Goal: Task Accomplishment & Management: Use online tool/utility

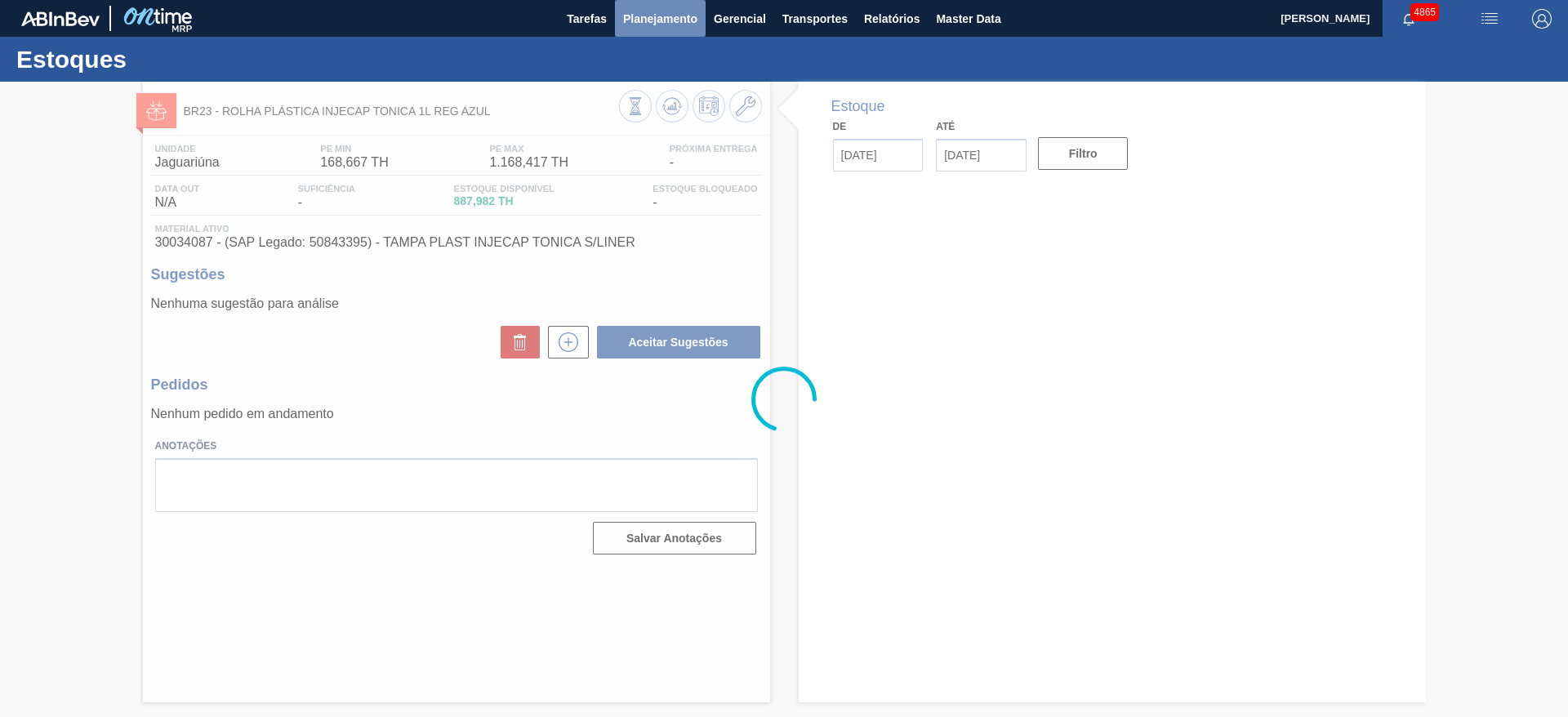
click at [697, 23] on main "Tarefas Planejamento Gerencial Transportes Relatórios Master Data [PERSON_NAME]…" at bounding box center [784, 358] width 1568 height 717
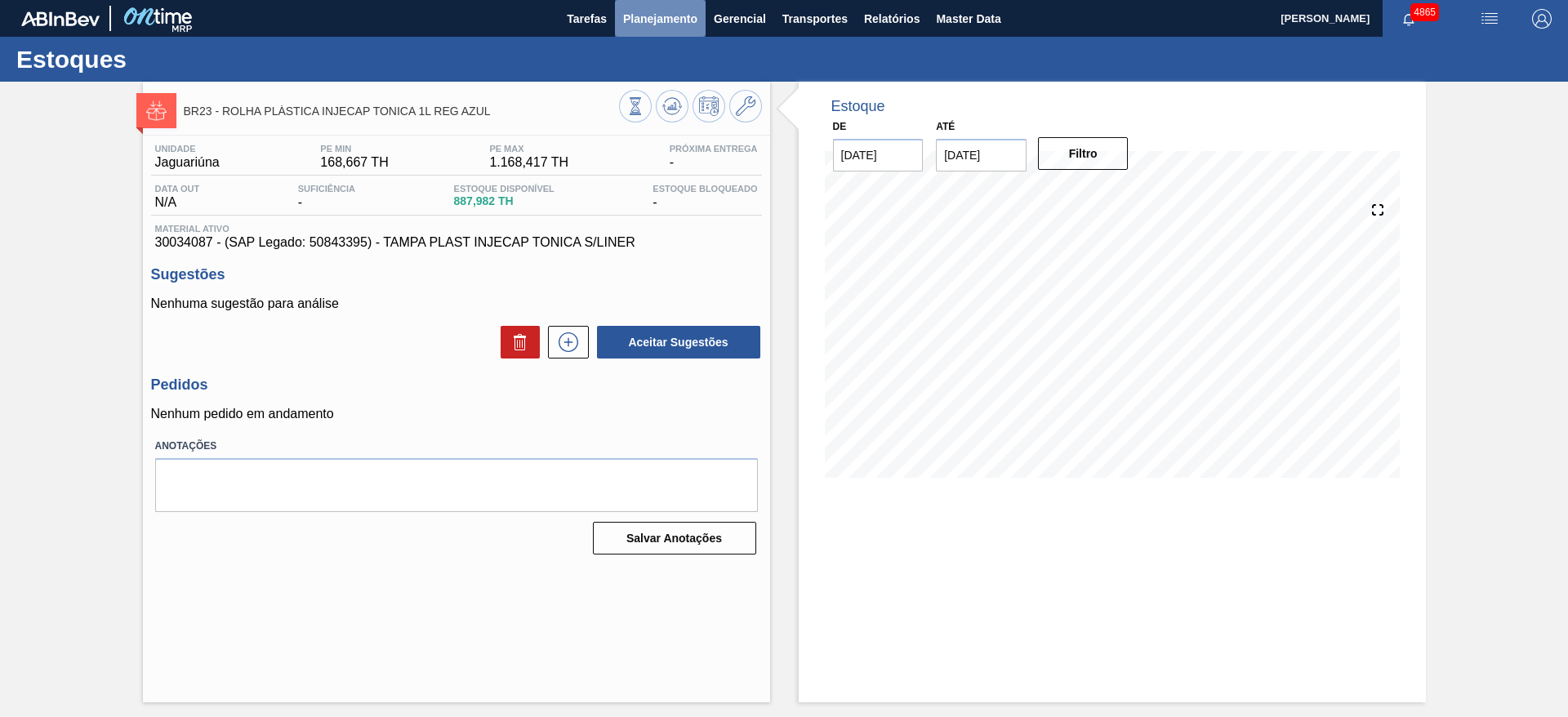
click at [671, 19] on span "Planejamento" at bounding box center [660, 19] width 74 height 20
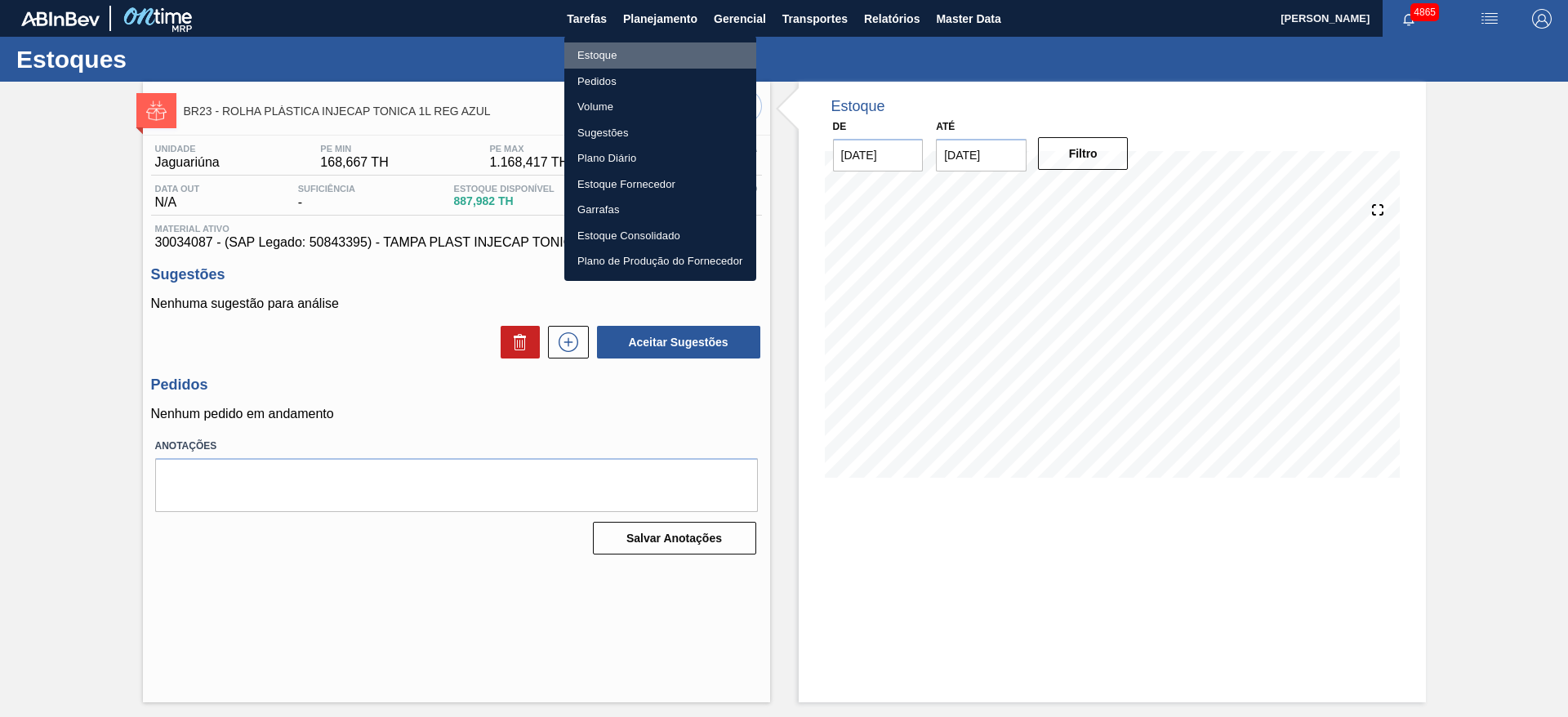
click at [666, 58] on li "Estoque" at bounding box center [660, 56] width 192 height 26
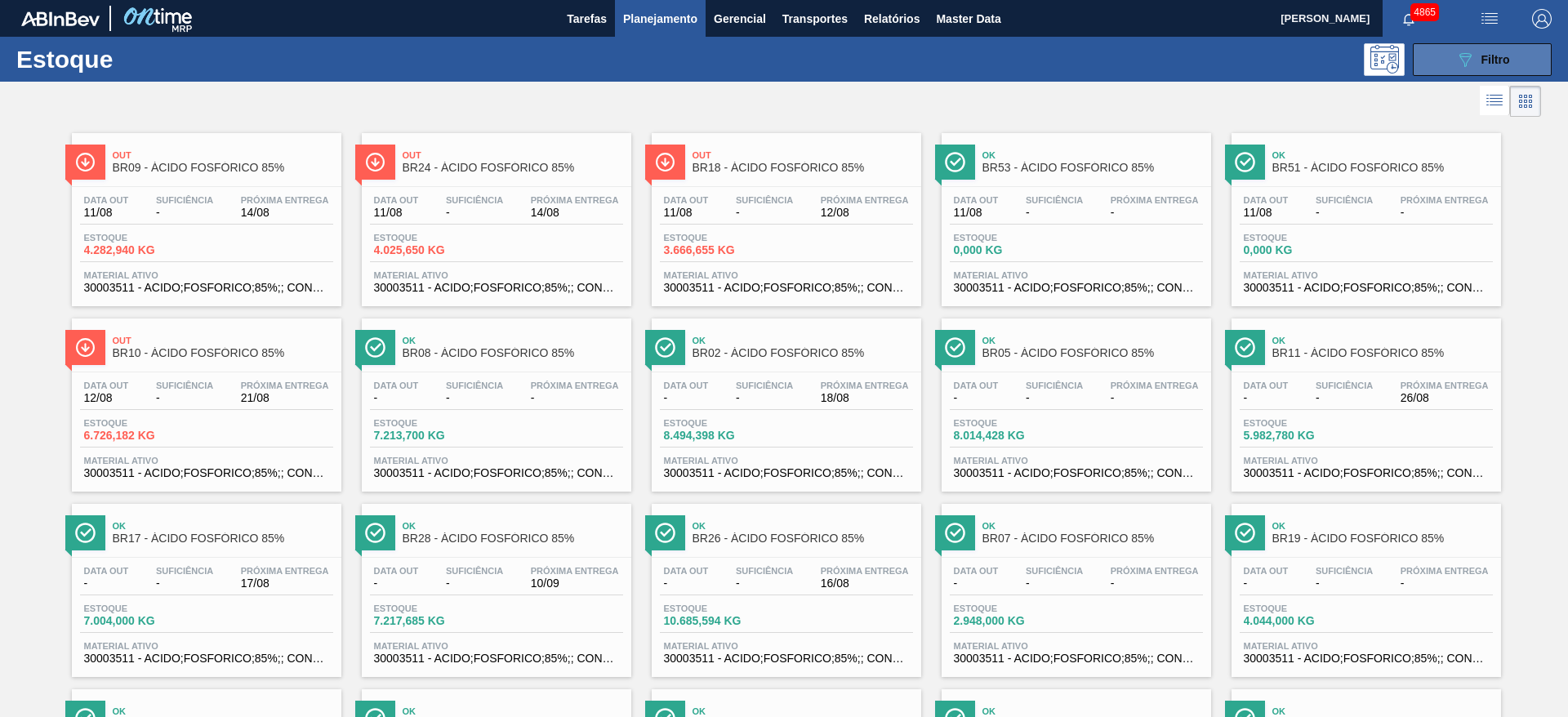
click at [1506, 67] on div "089F7B8B-B2A5-4AFE-B5C0-19BA573D28AC Filtro" at bounding box center [1482, 60] width 55 height 20
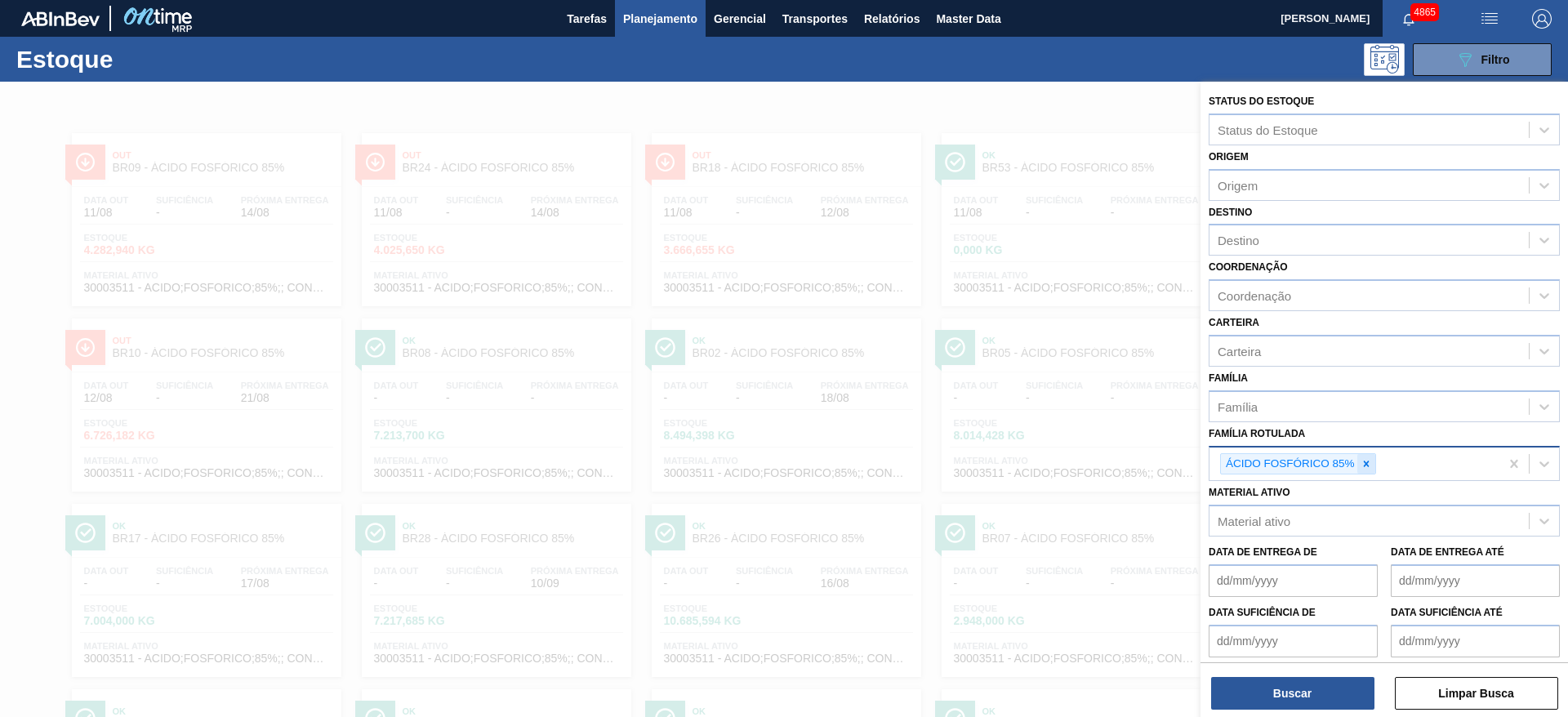
click at [1366, 460] on icon at bounding box center [1367, 464] width 11 height 11
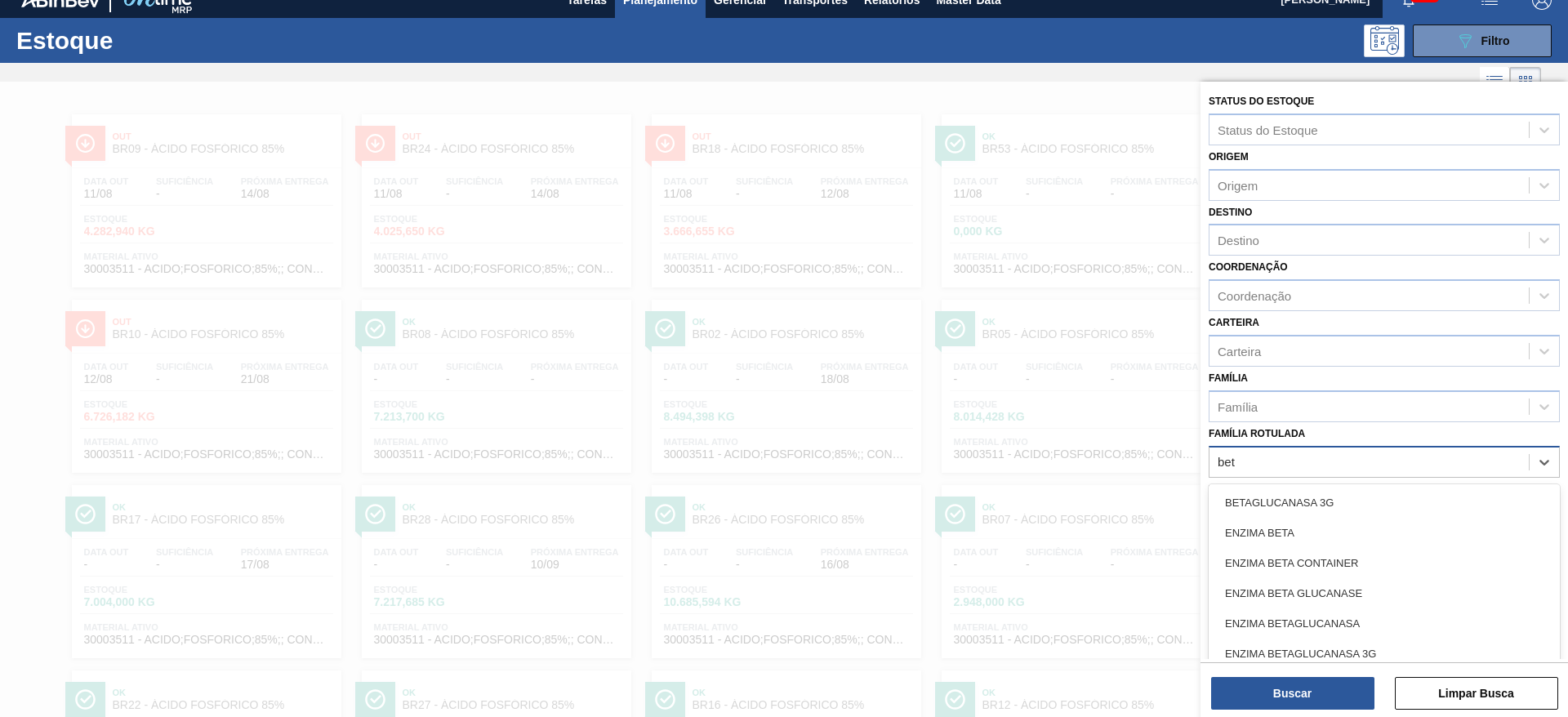
type Rotulada "beta"
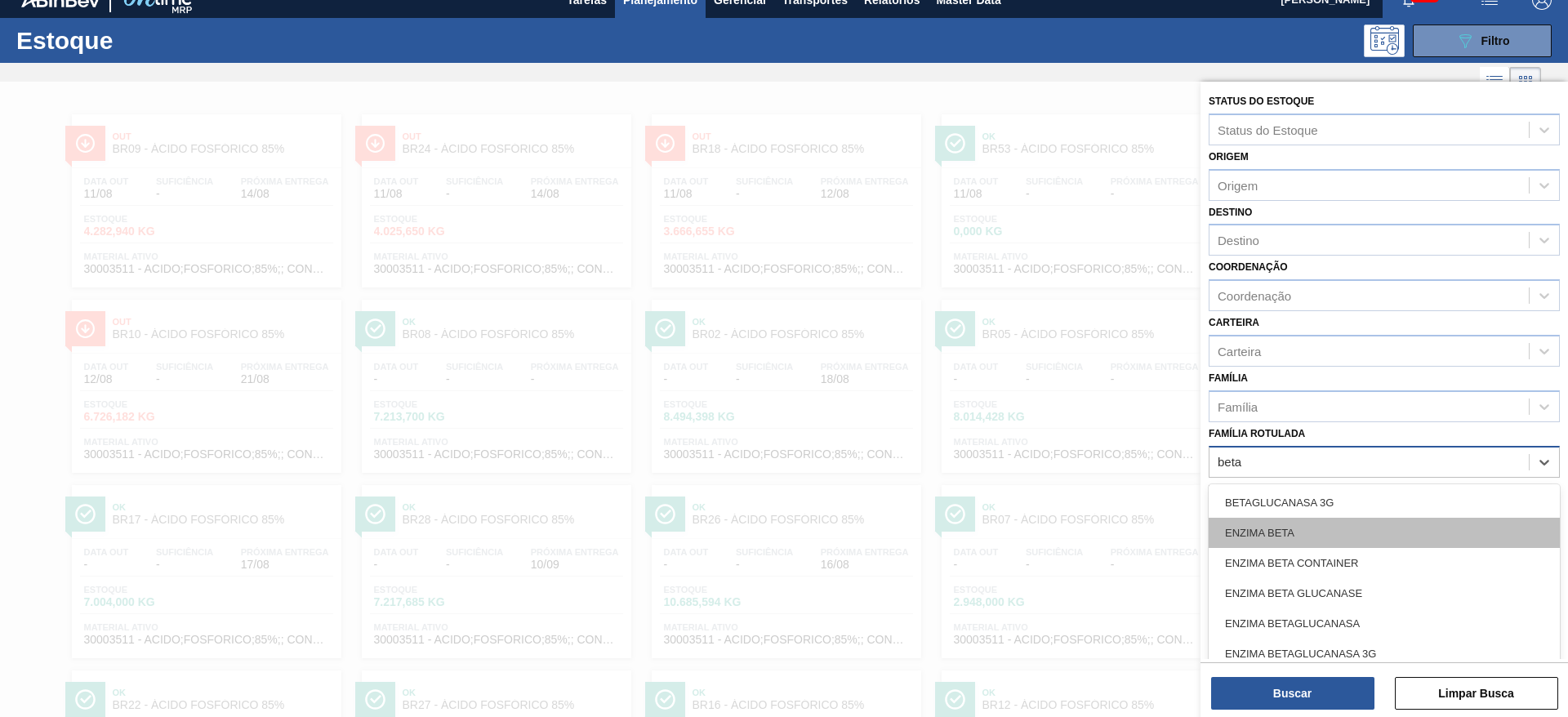
click at [1255, 525] on div "ENZIMA BETA" at bounding box center [1384, 533] width 351 height 30
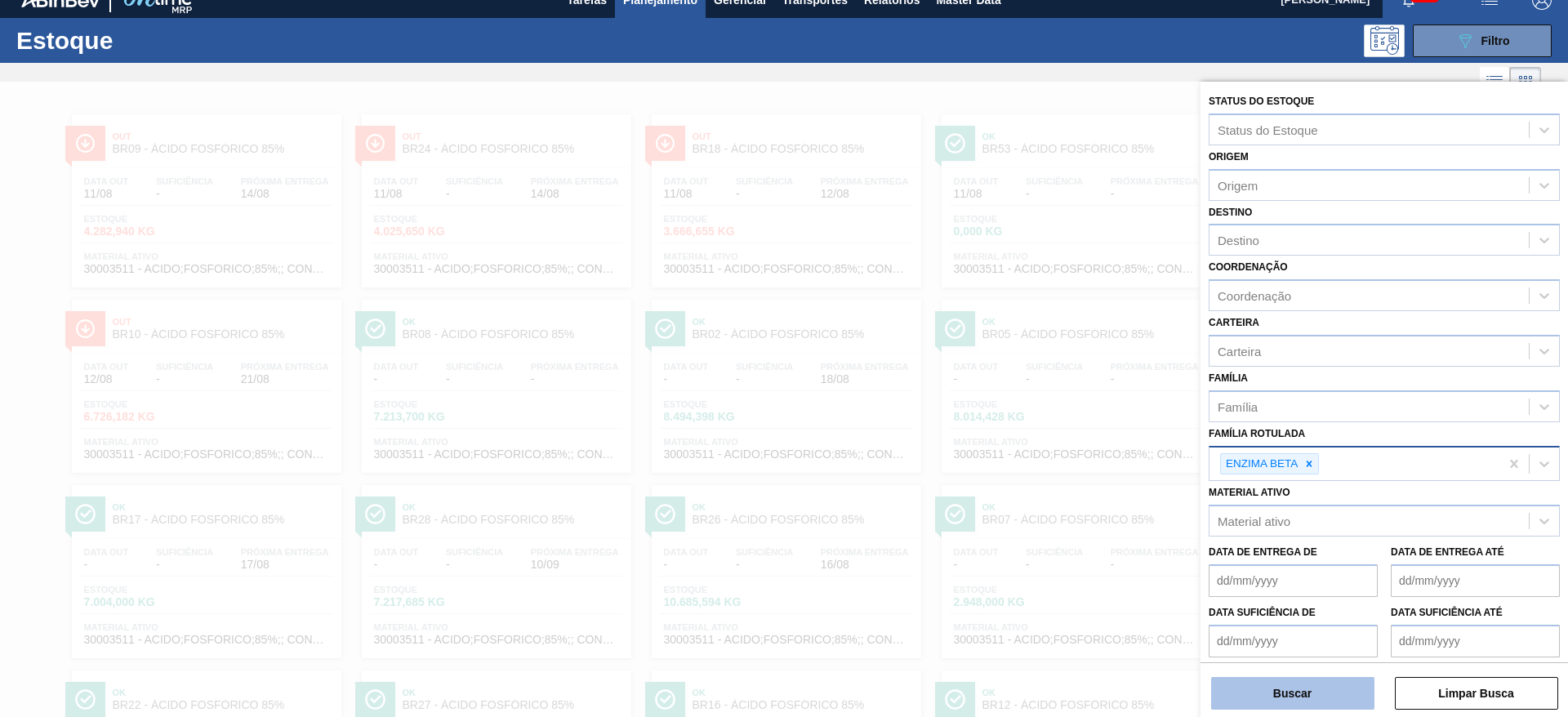
click at [1248, 694] on button "Buscar" at bounding box center [1293, 693] width 164 height 33
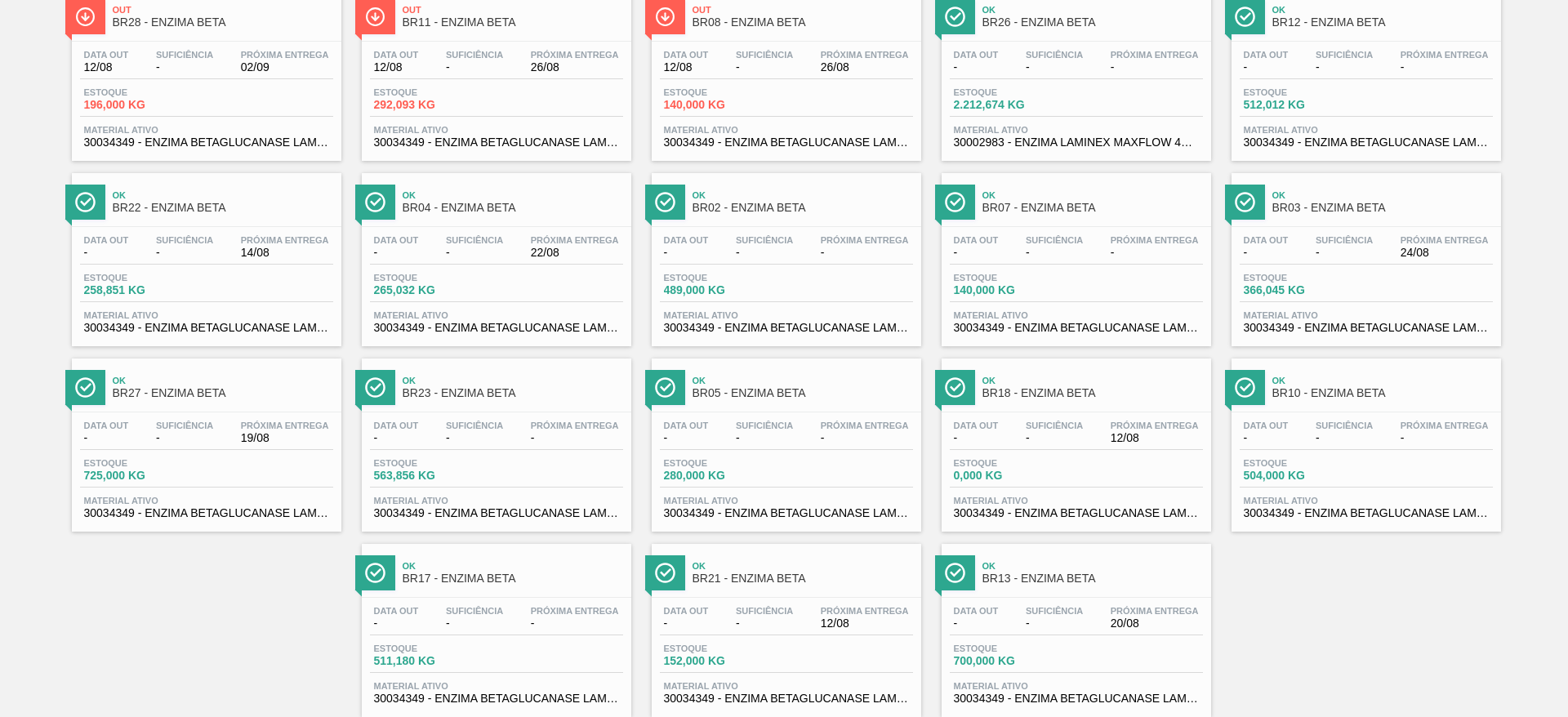
scroll to position [181, 0]
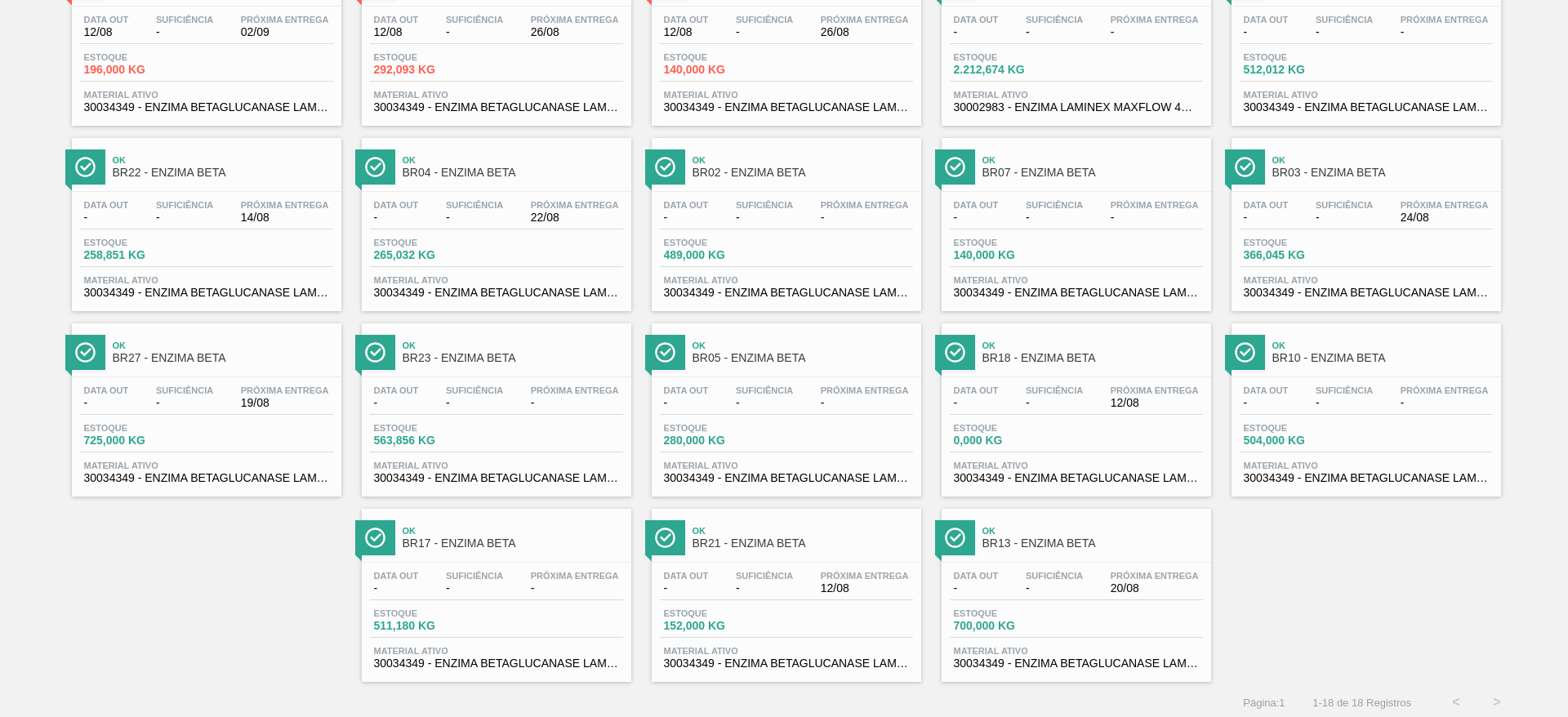
click at [838, 599] on div "Data out - Suficiência - Próxima Entrega 12/08" at bounding box center [786, 586] width 253 height 29
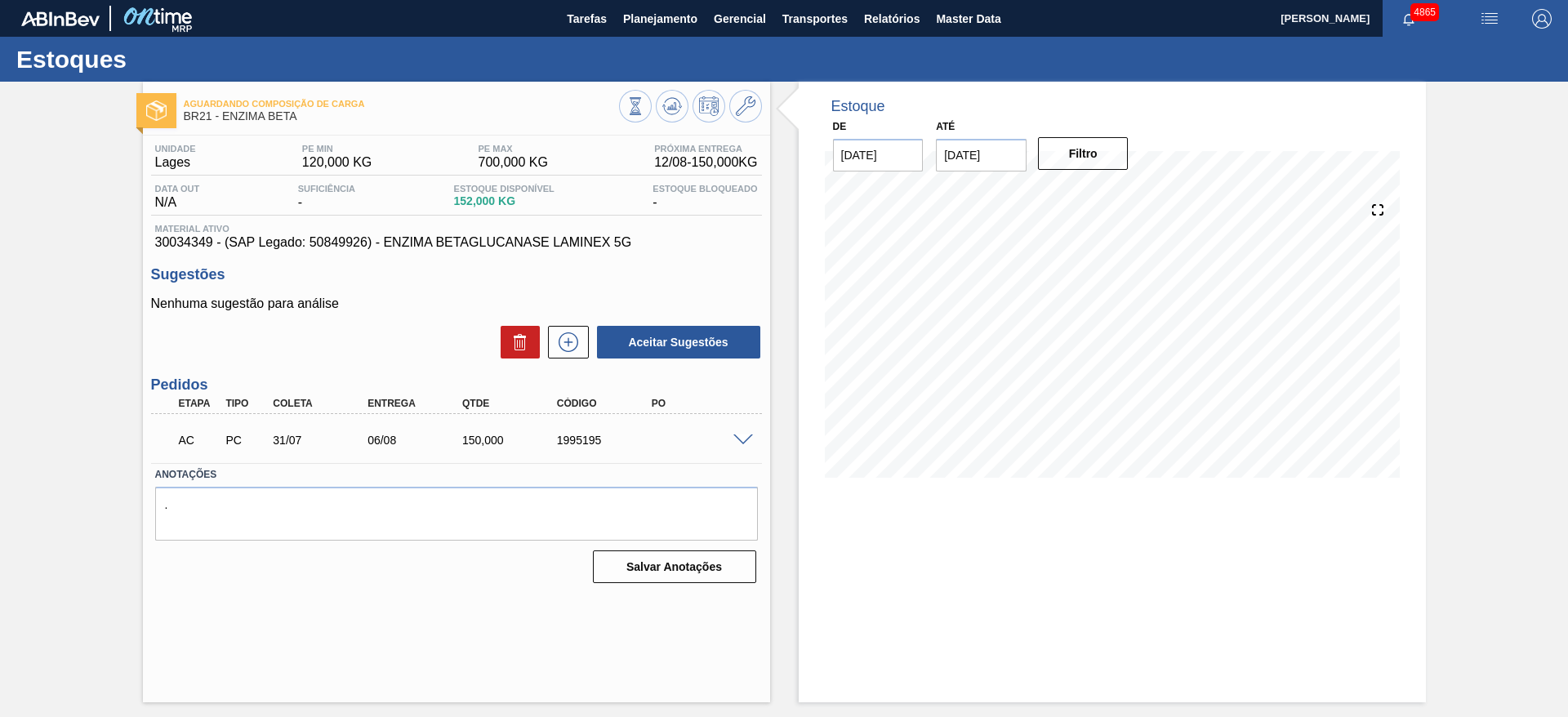
click at [746, 444] on div "AC PC 31/07 06/08 150,000 1995195" at bounding box center [457, 439] width 611 height 41
click at [737, 441] on span at bounding box center [743, 440] width 20 height 12
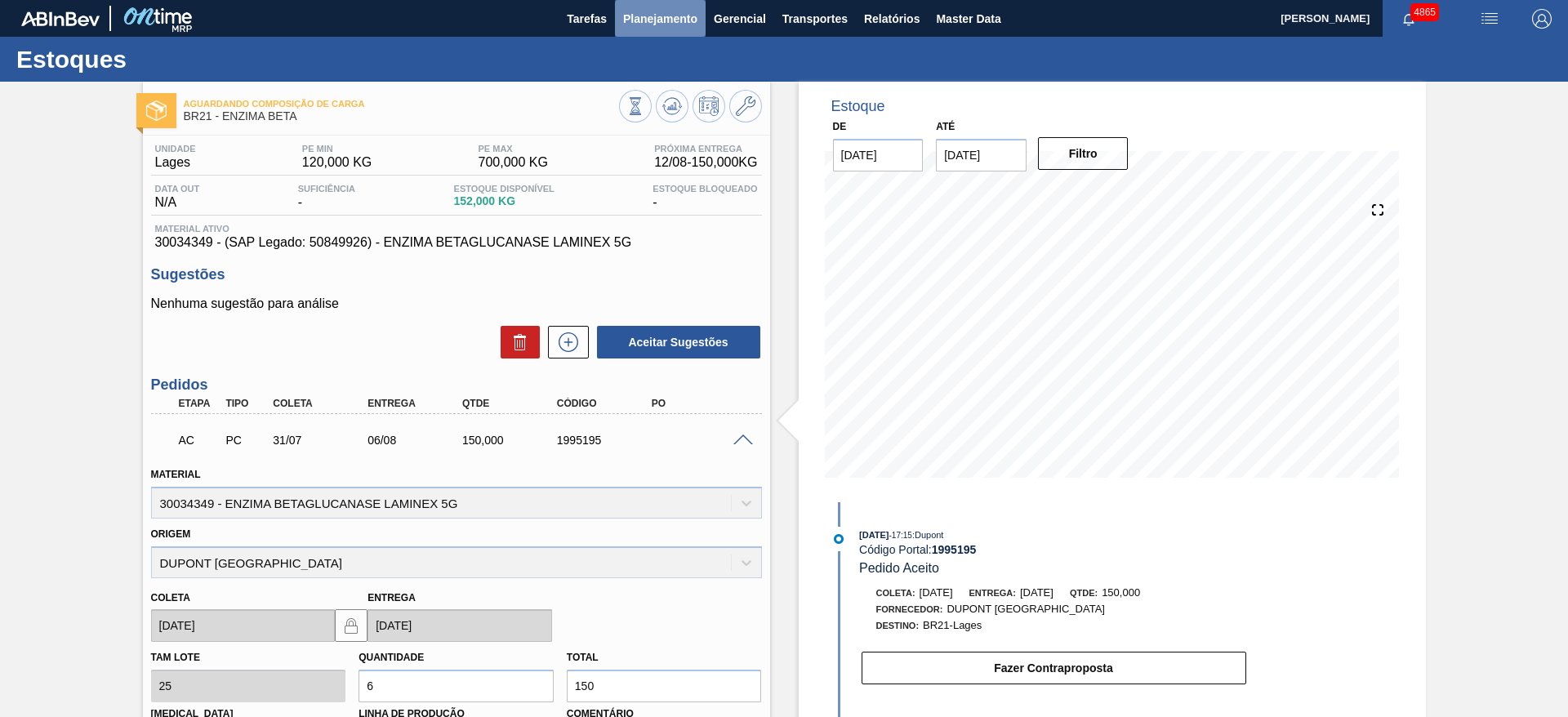
click at [654, 2] on button "Planejamento" at bounding box center [660, 18] width 91 height 37
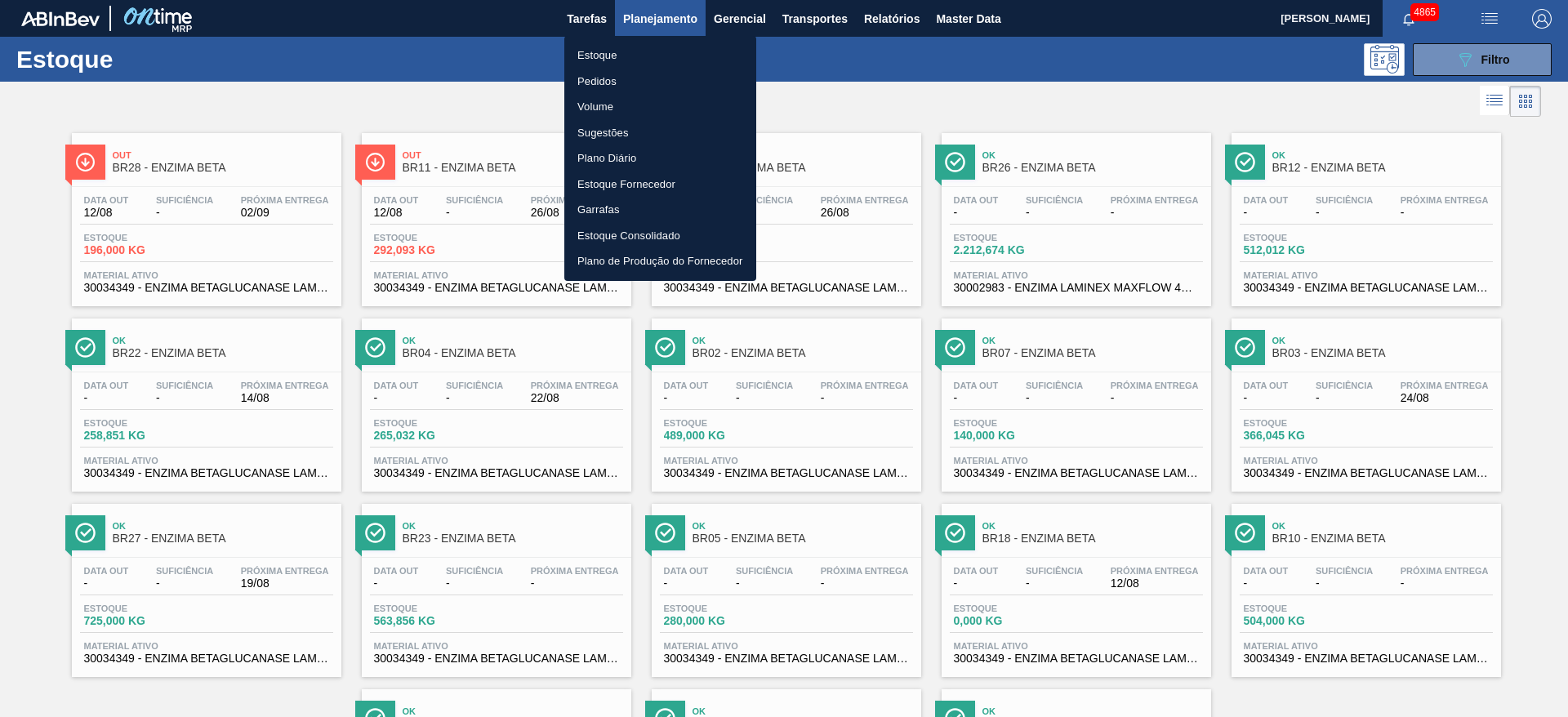
click at [1250, 565] on div at bounding box center [784, 358] width 1568 height 717
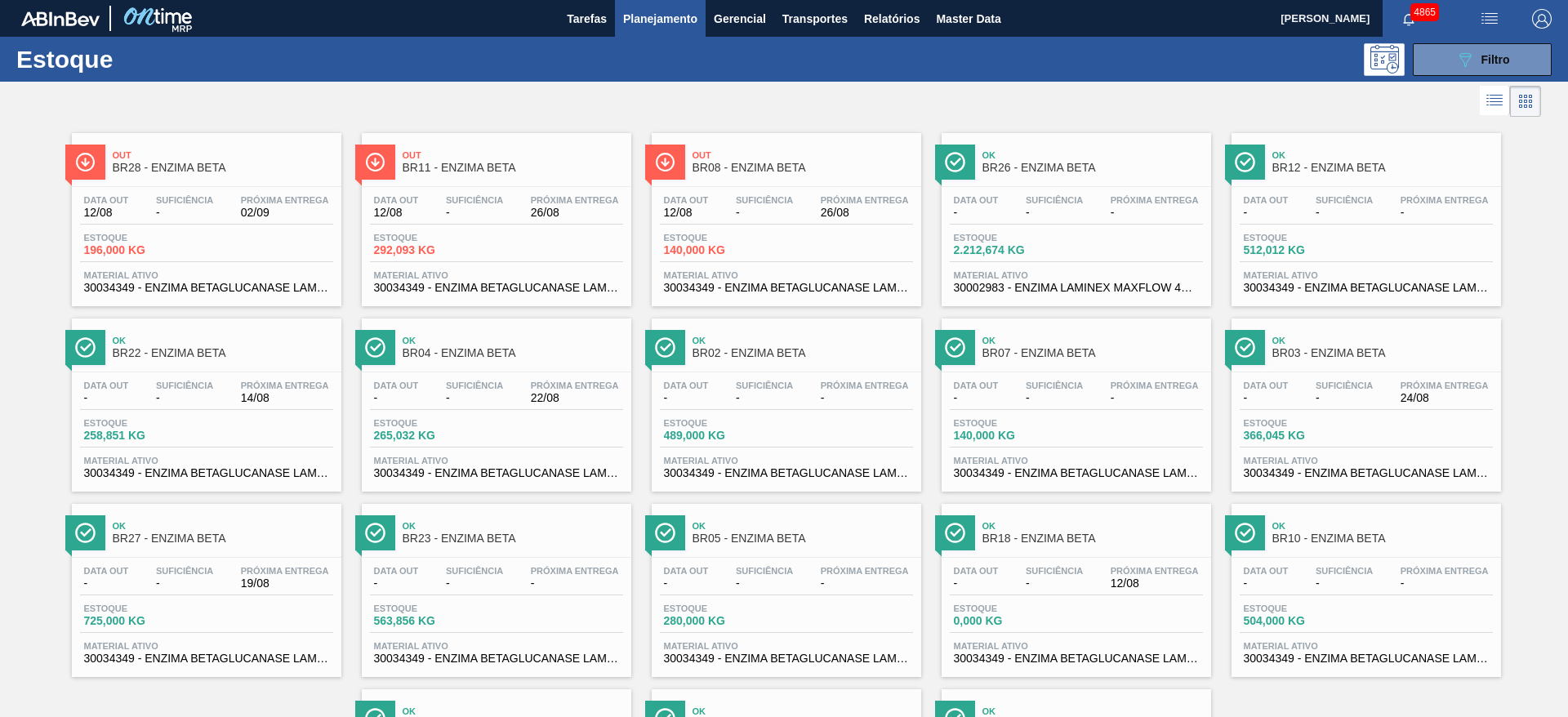
click at [1315, 552] on div "Ok BR10 - ENZIMA BETA Data out - Suficiência - Próxima Entrega - Estoque 504,00…" at bounding box center [1366, 591] width 269 height 174
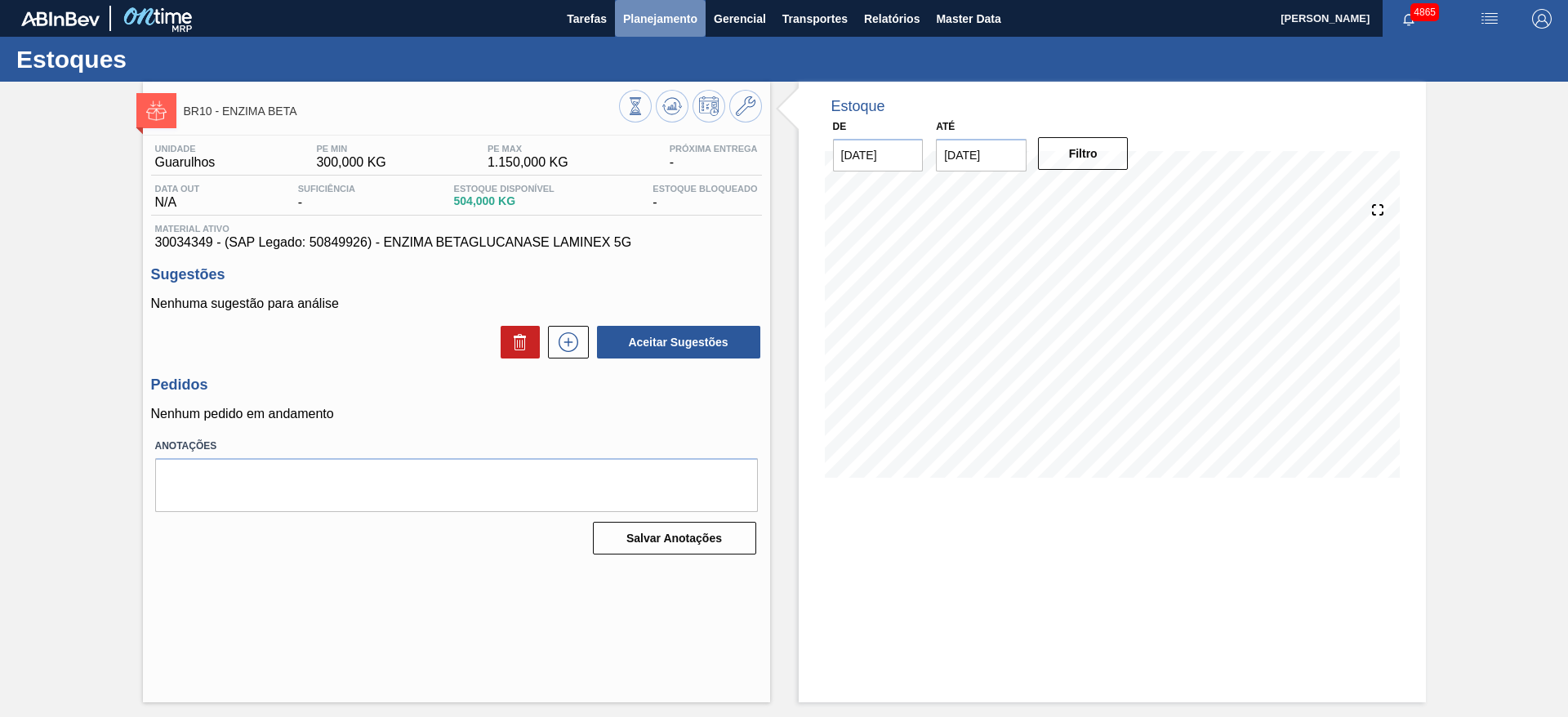
click at [676, 4] on button "Planejamento" at bounding box center [660, 18] width 91 height 37
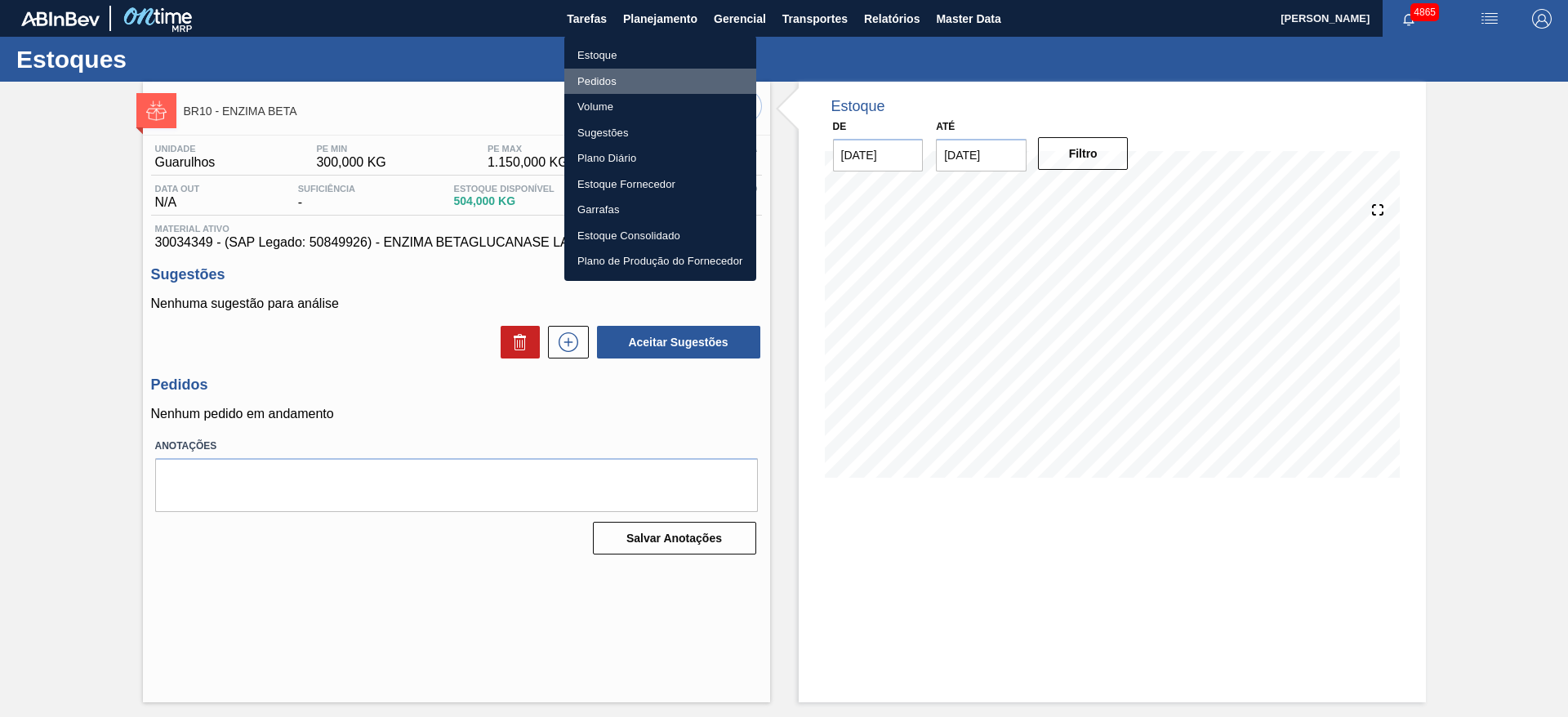
click at [606, 75] on li "Pedidos" at bounding box center [660, 82] width 192 height 26
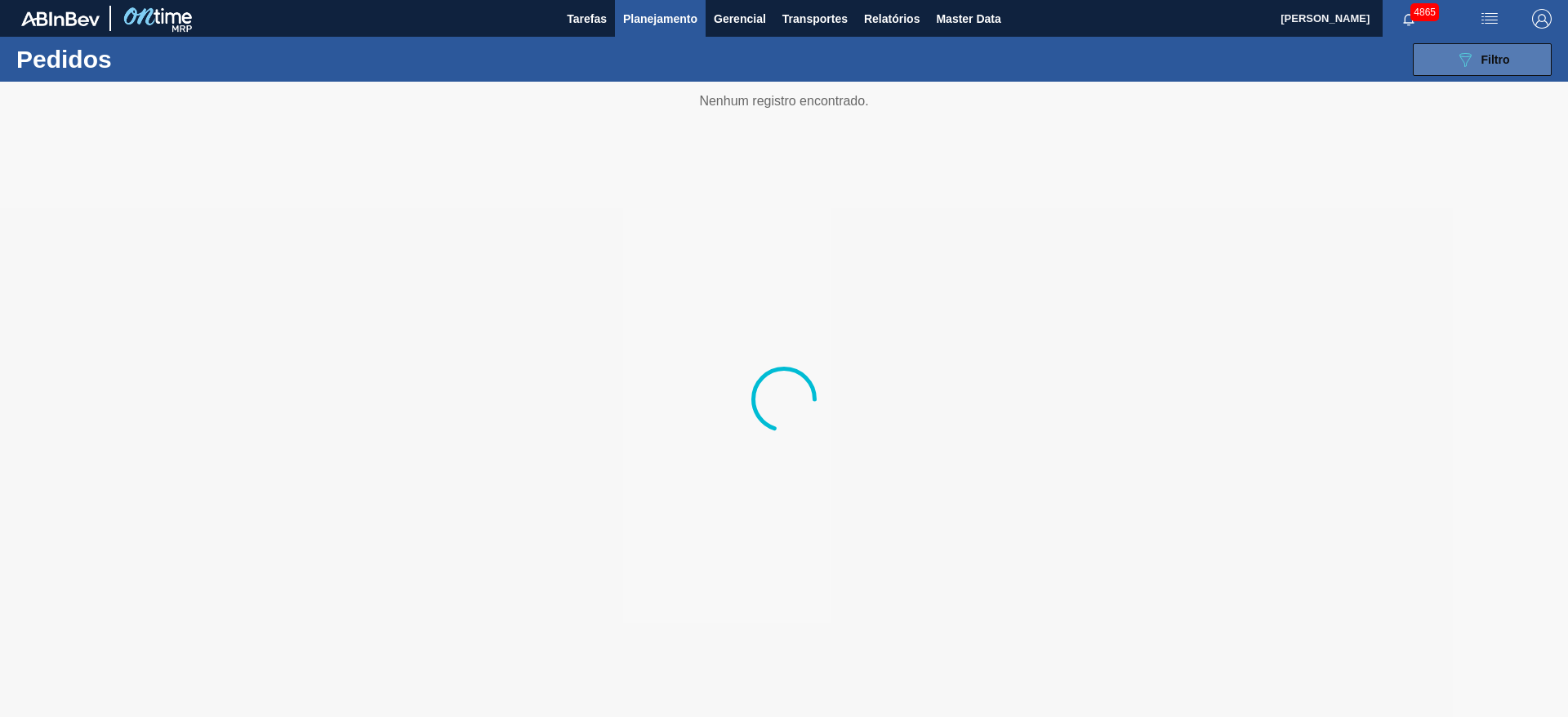
click at [1443, 51] on button "089F7B8B-B2A5-4AFE-B5C0-19BA573D28AC Filtro" at bounding box center [1483, 60] width 139 height 33
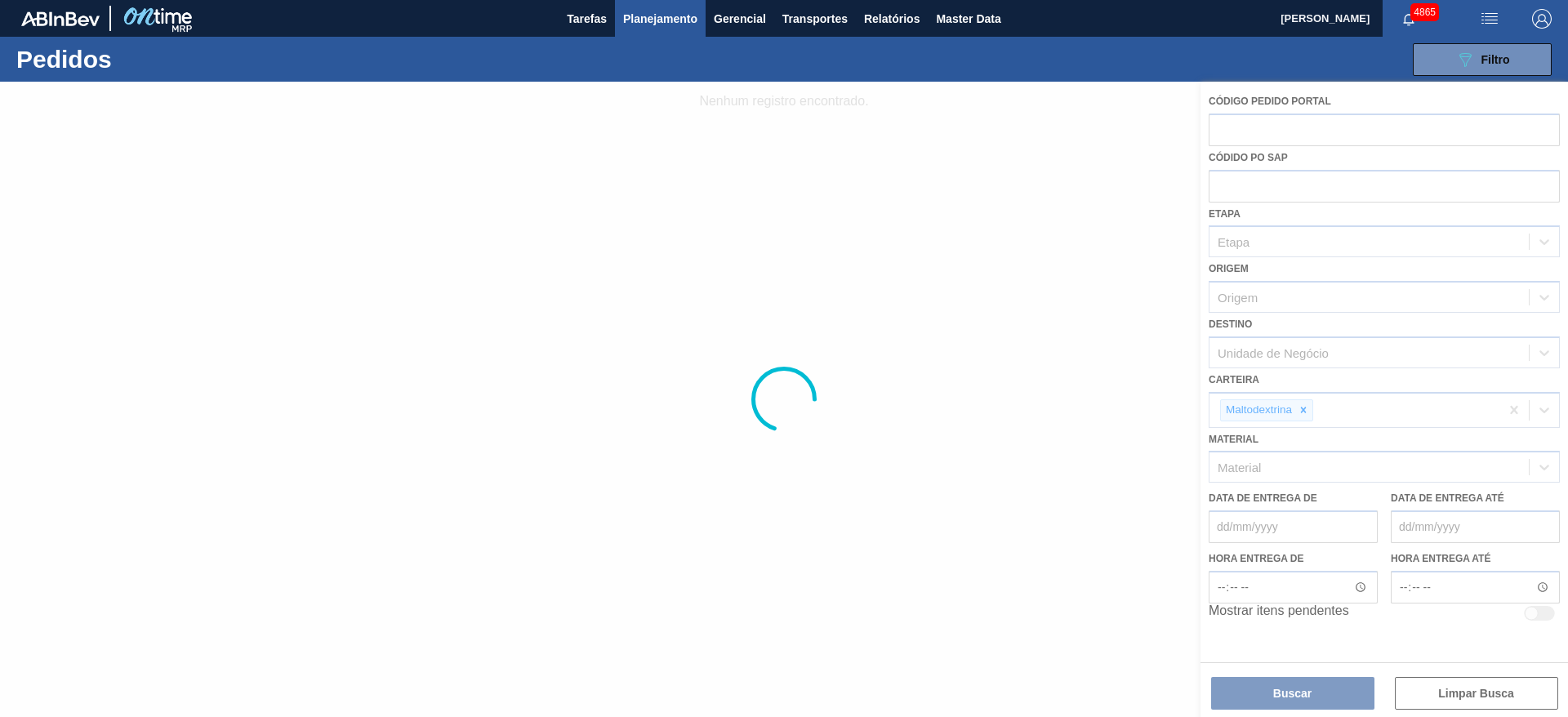
click at [1307, 410] on div at bounding box center [784, 399] width 1568 height 635
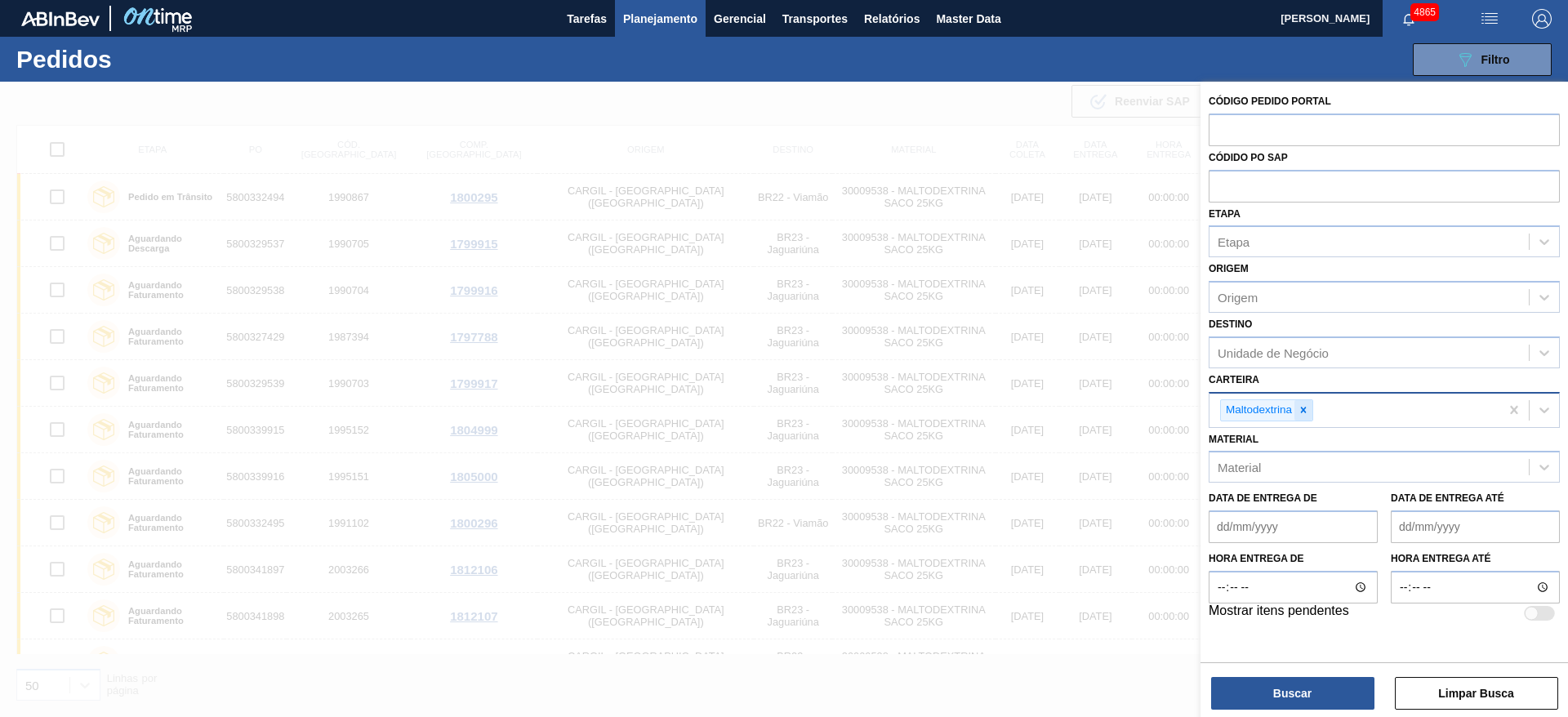
click at [1296, 405] on div at bounding box center [1304, 410] width 18 height 20
click at [1288, 193] on input "text" at bounding box center [1384, 186] width 351 height 31
paste input "5800341809"
type input "5800341809"
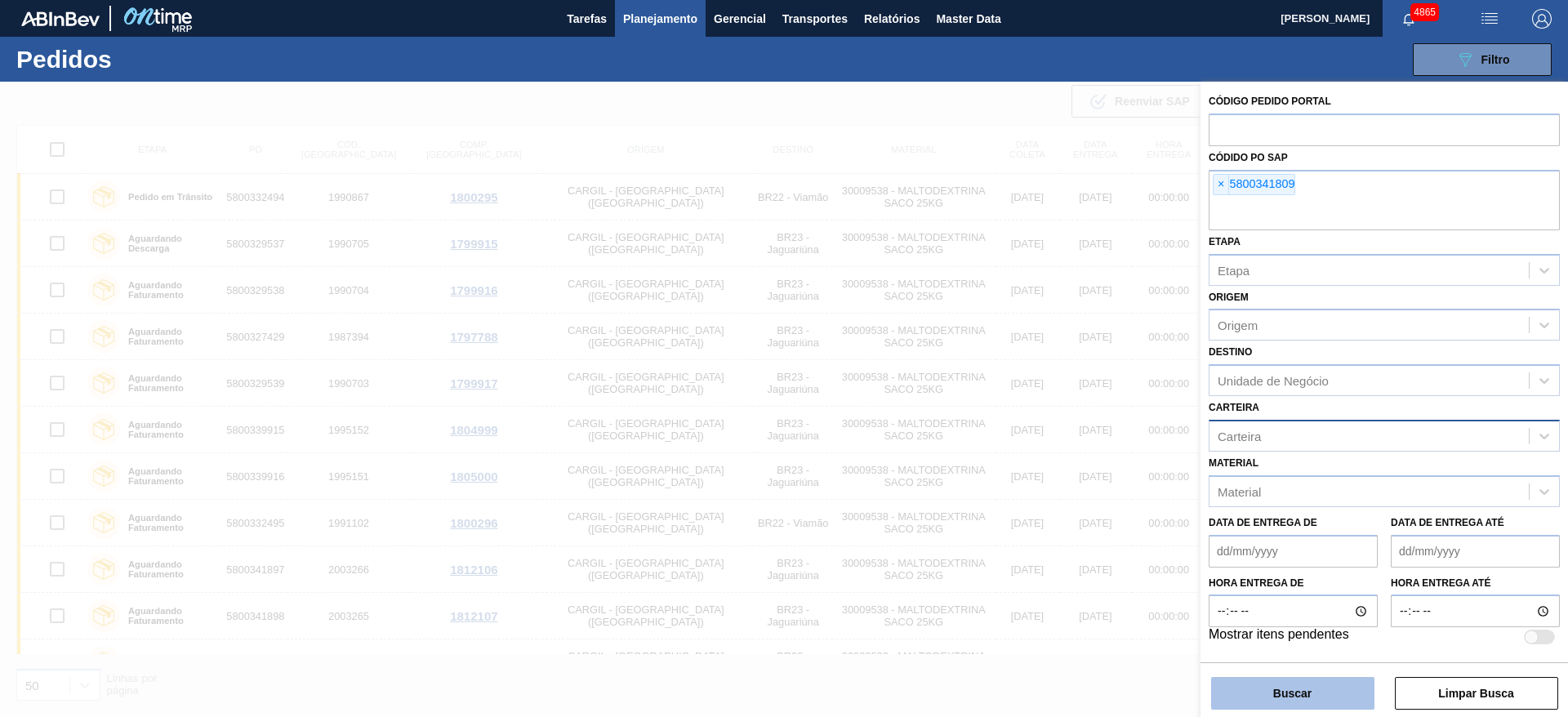
click at [1248, 690] on button "Buscar" at bounding box center [1293, 693] width 164 height 33
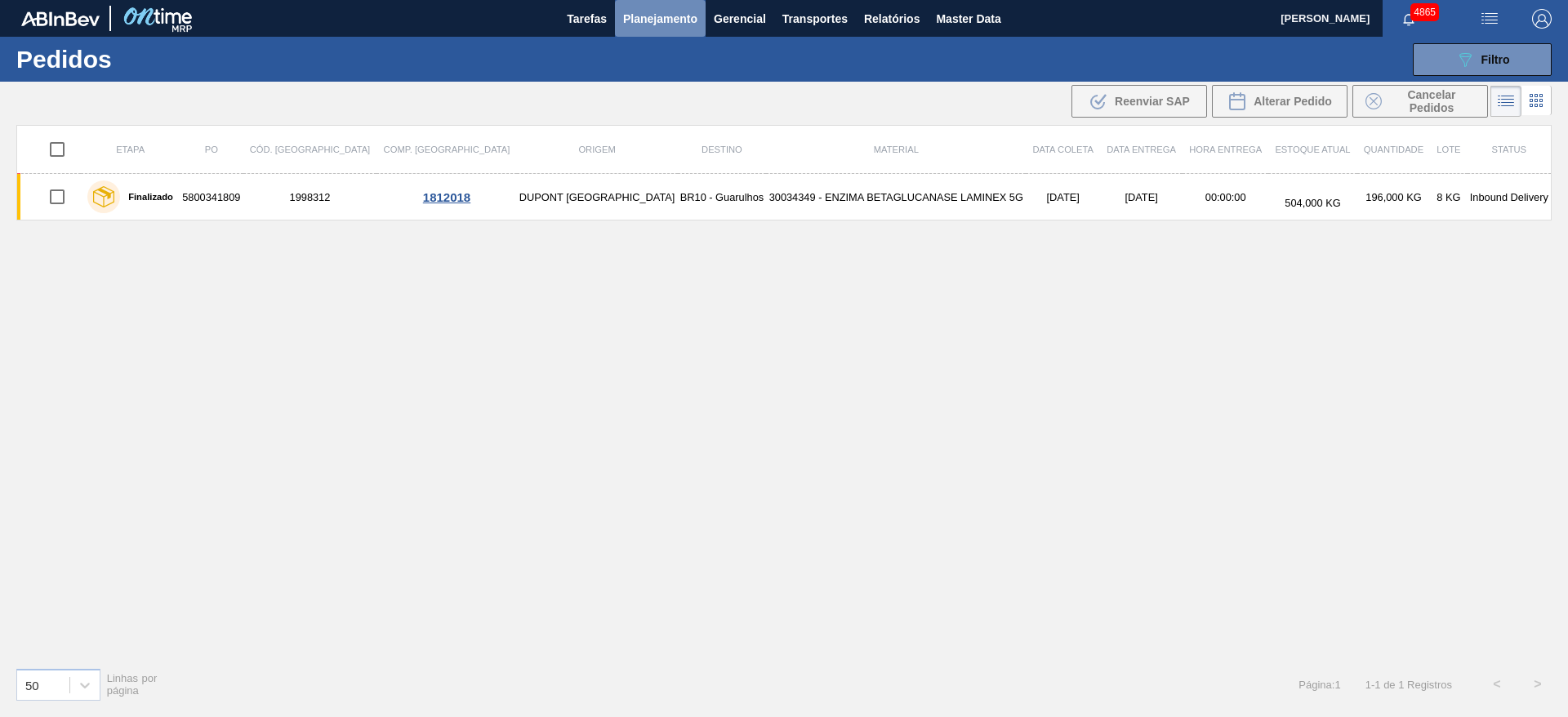
click at [652, 21] on span "Planejamento" at bounding box center [660, 19] width 74 height 20
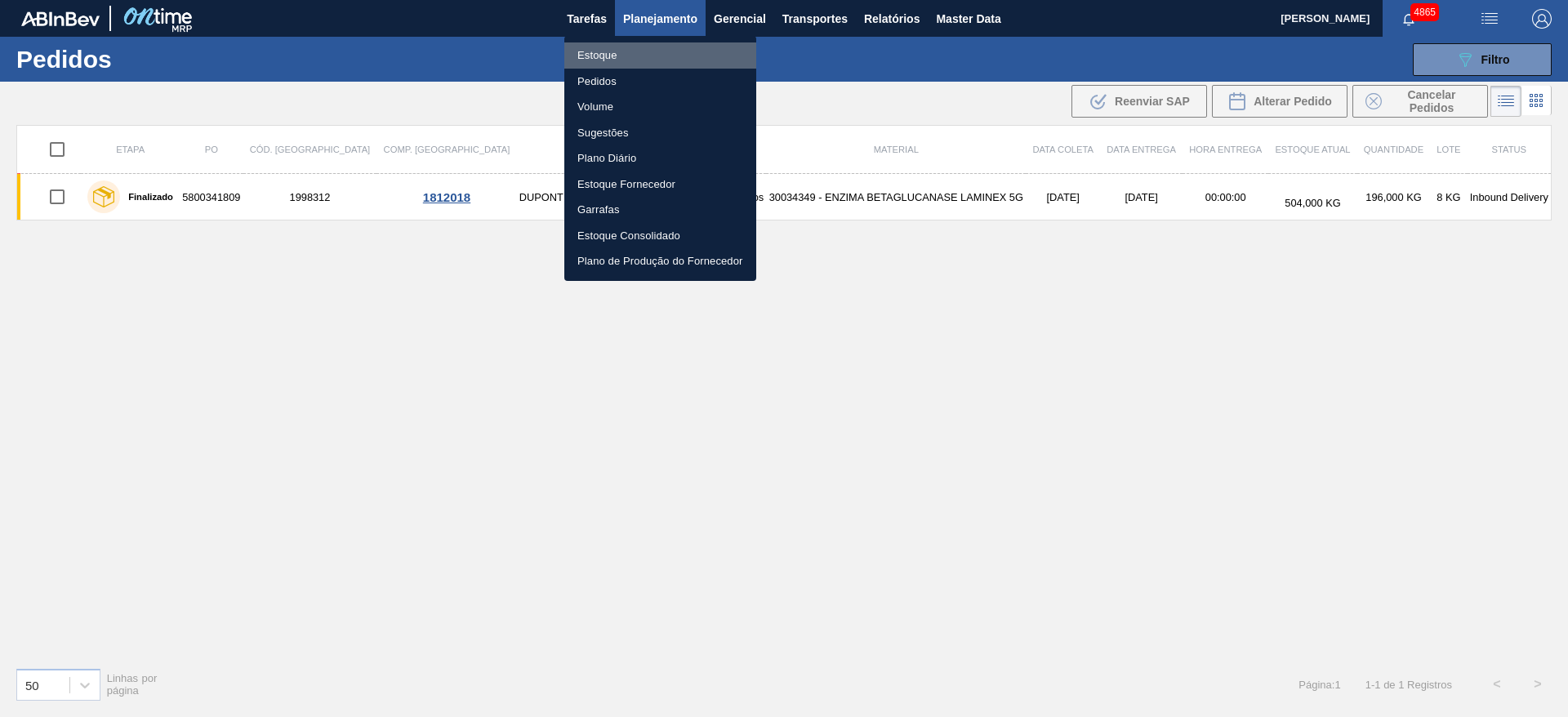
click at [621, 58] on li "Estoque" at bounding box center [660, 56] width 192 height 26
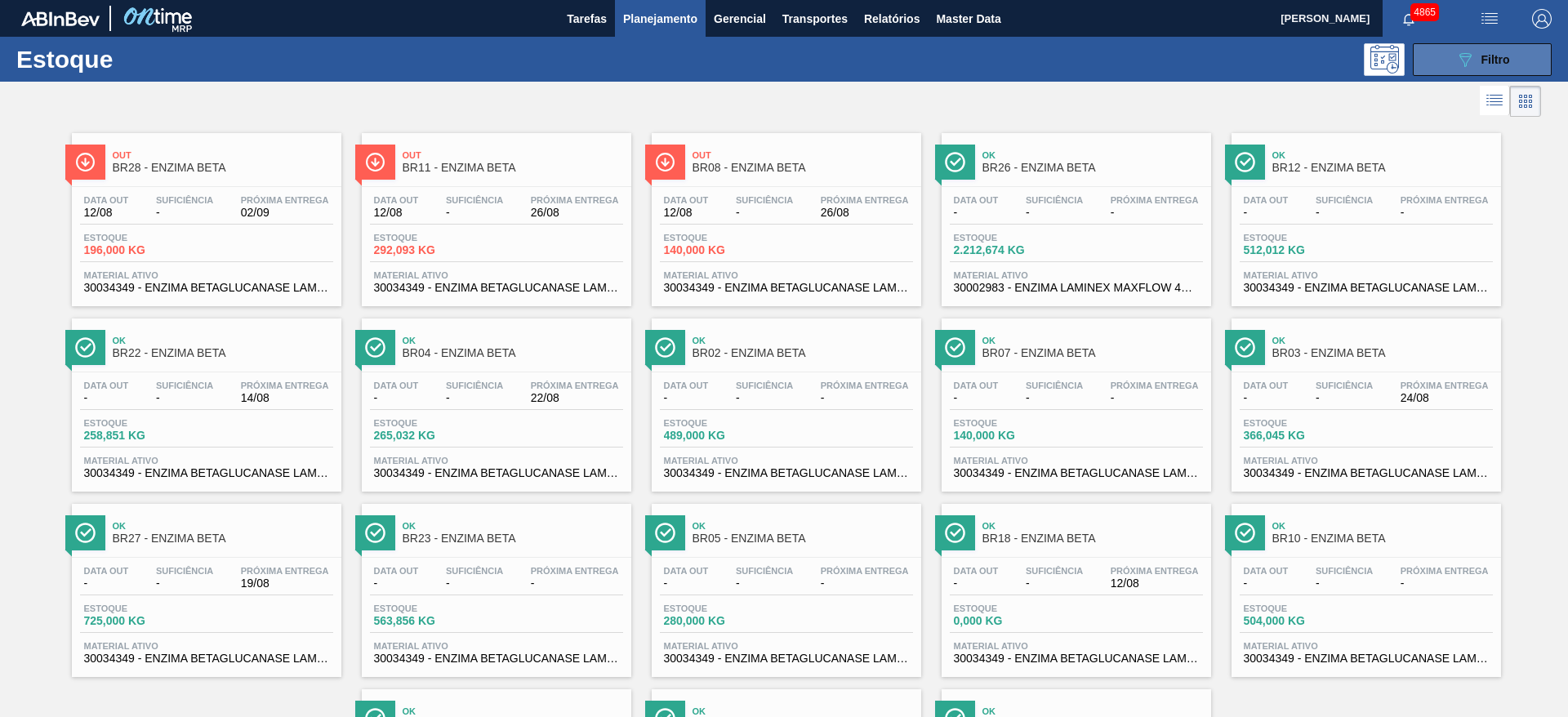
click at [1475, 67] on div "089F7B8B-B2A5-4AFE-B5C0-19BA573D28AC Filtro" at bounding box center [1482, 60] width 55 height 20
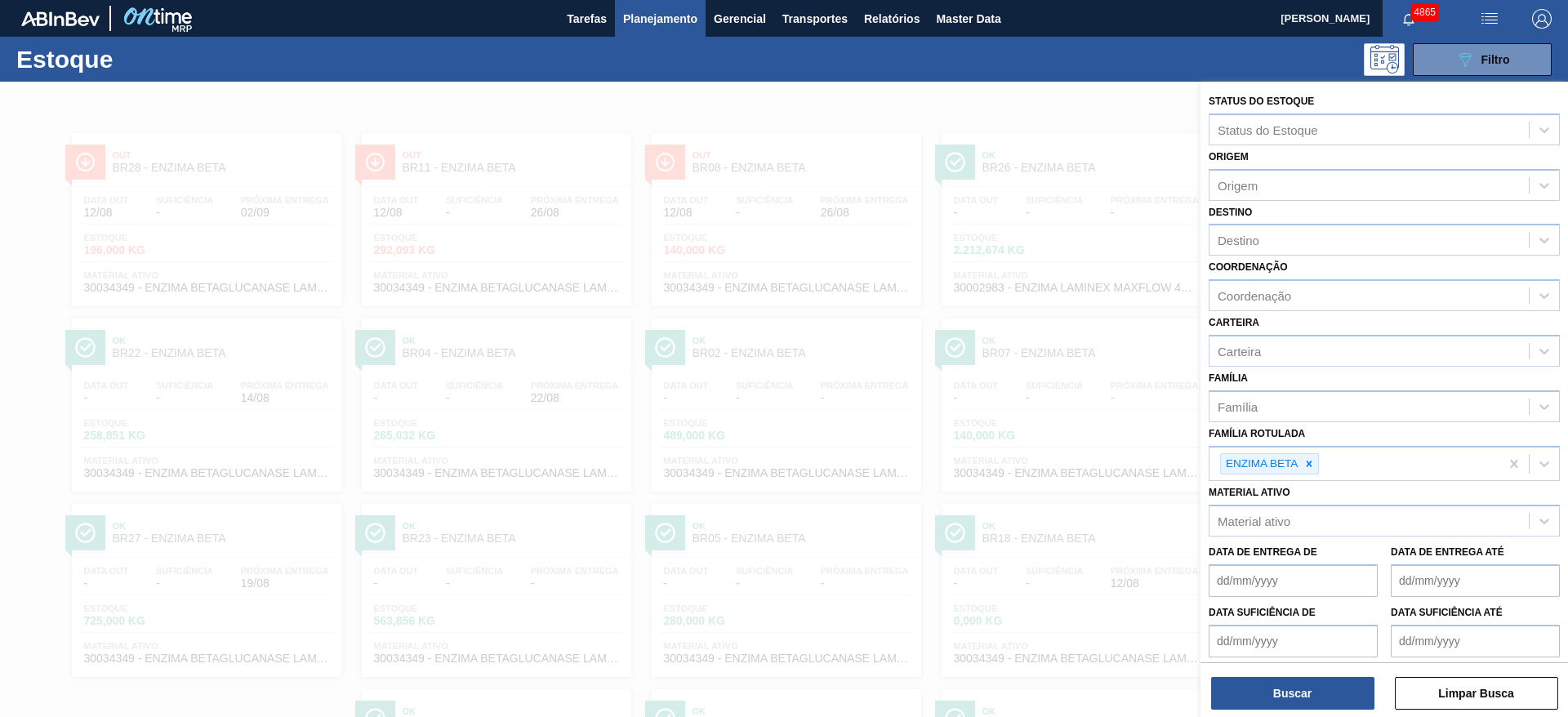
click at [1416, 615] on label "Data suficiência até" at bounding box center [1447, 613] width 112 height 11
click at [1416, 625] on até "Data suficiência até" at bounding box center [1476, 641] width 169 height 33
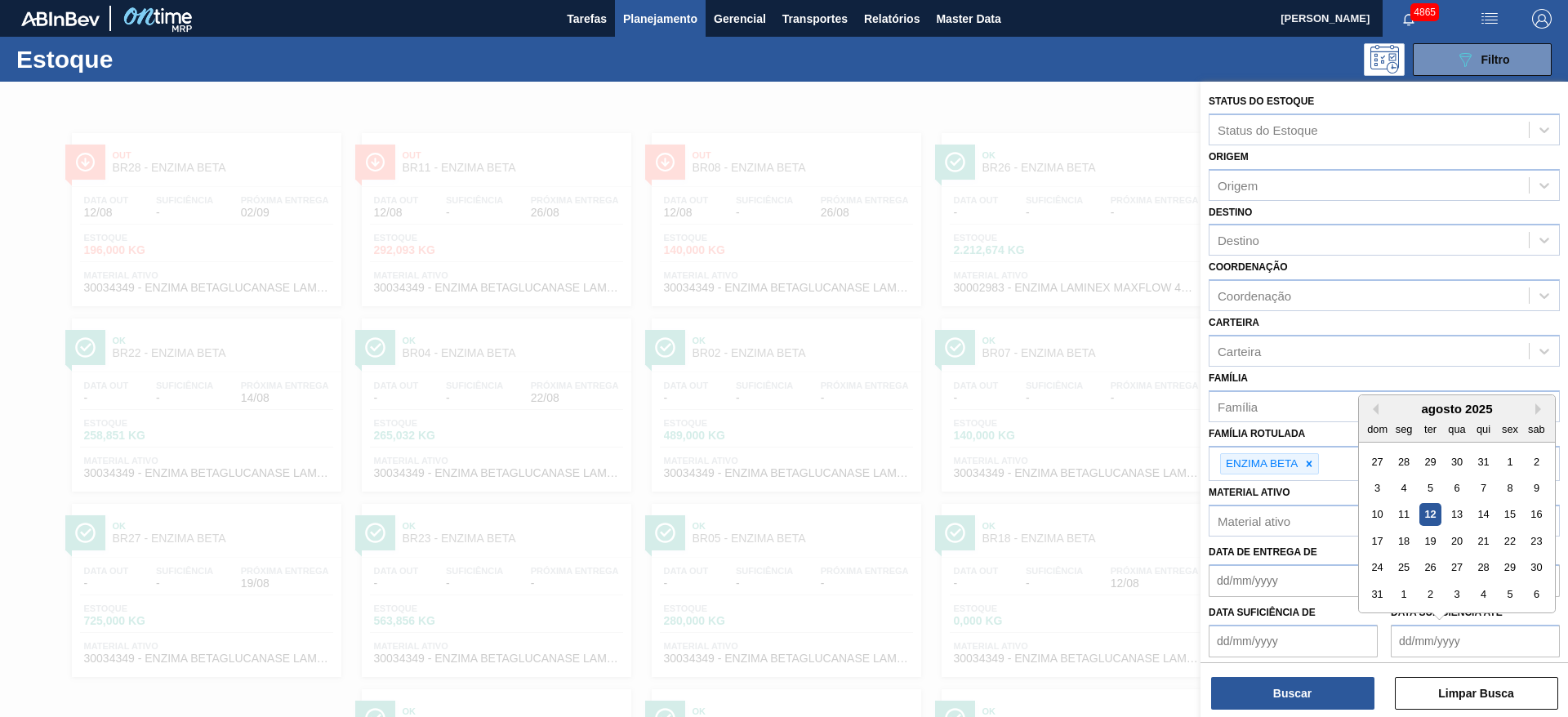
click at [1097, 120] on div at bounding box center [784, 440] width 1568 height 717
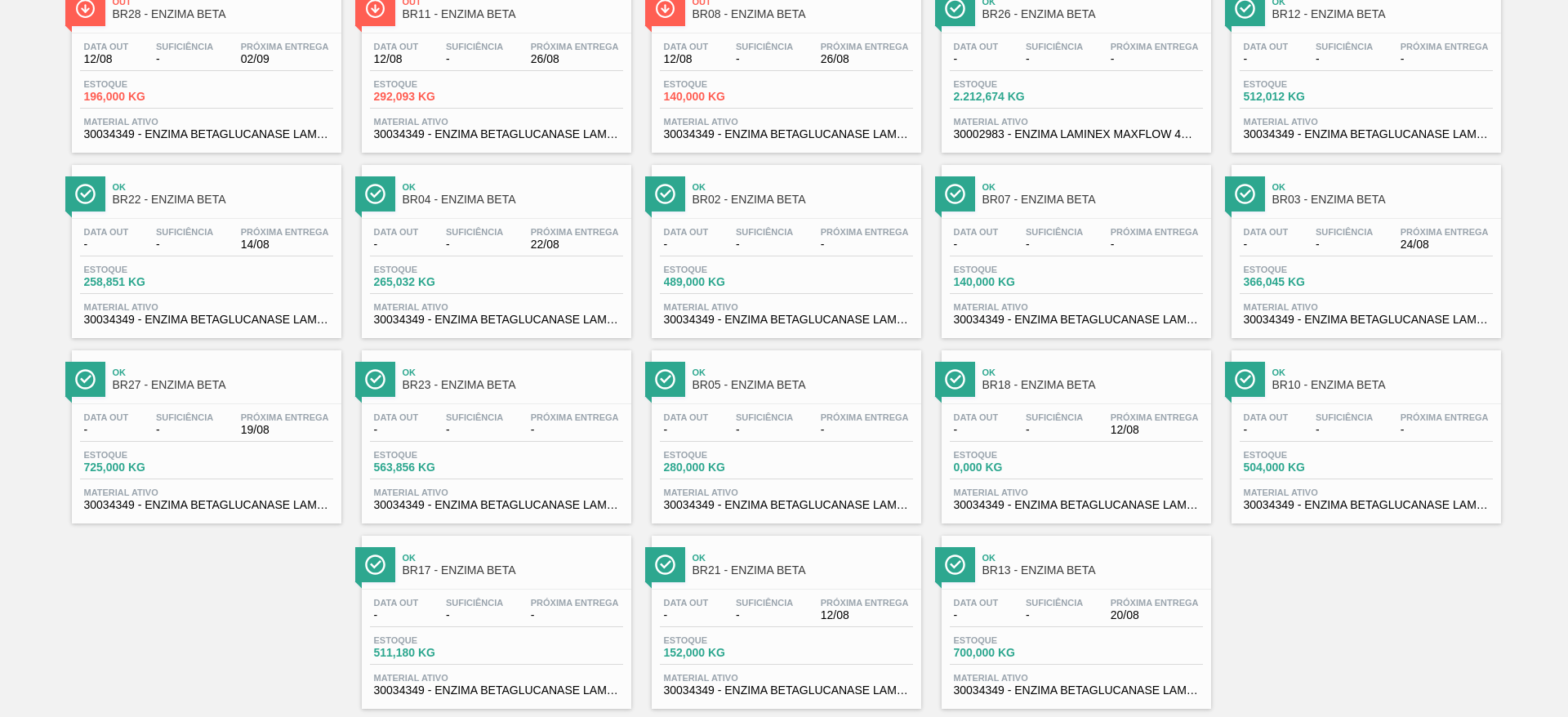
scroll to position [187, 0]
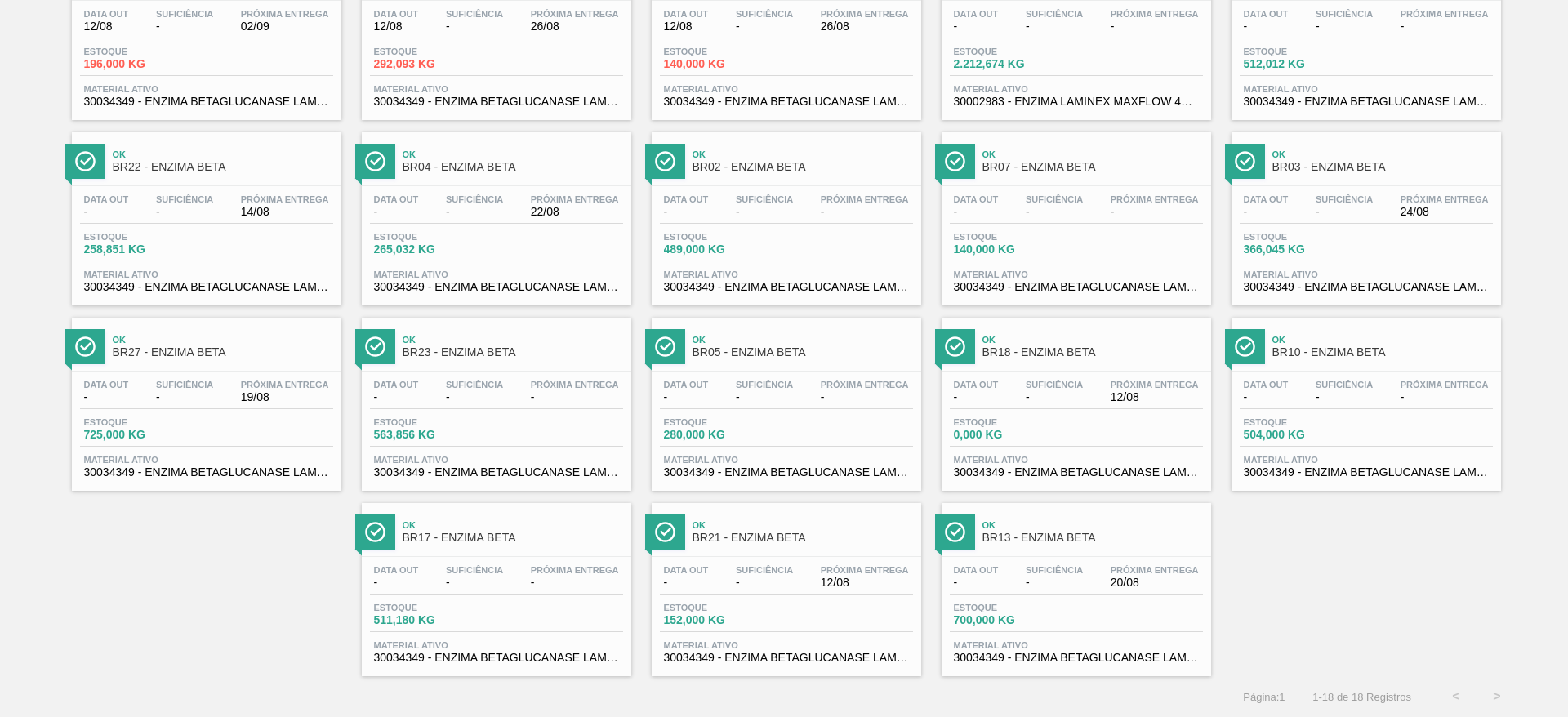
click at [828, 597] on div "Data out - Suficiência - Próxima Entrega 12/08 Estoque 152,000 KG Material ativ…" at bounding box center [786, 613] width 269 height 111
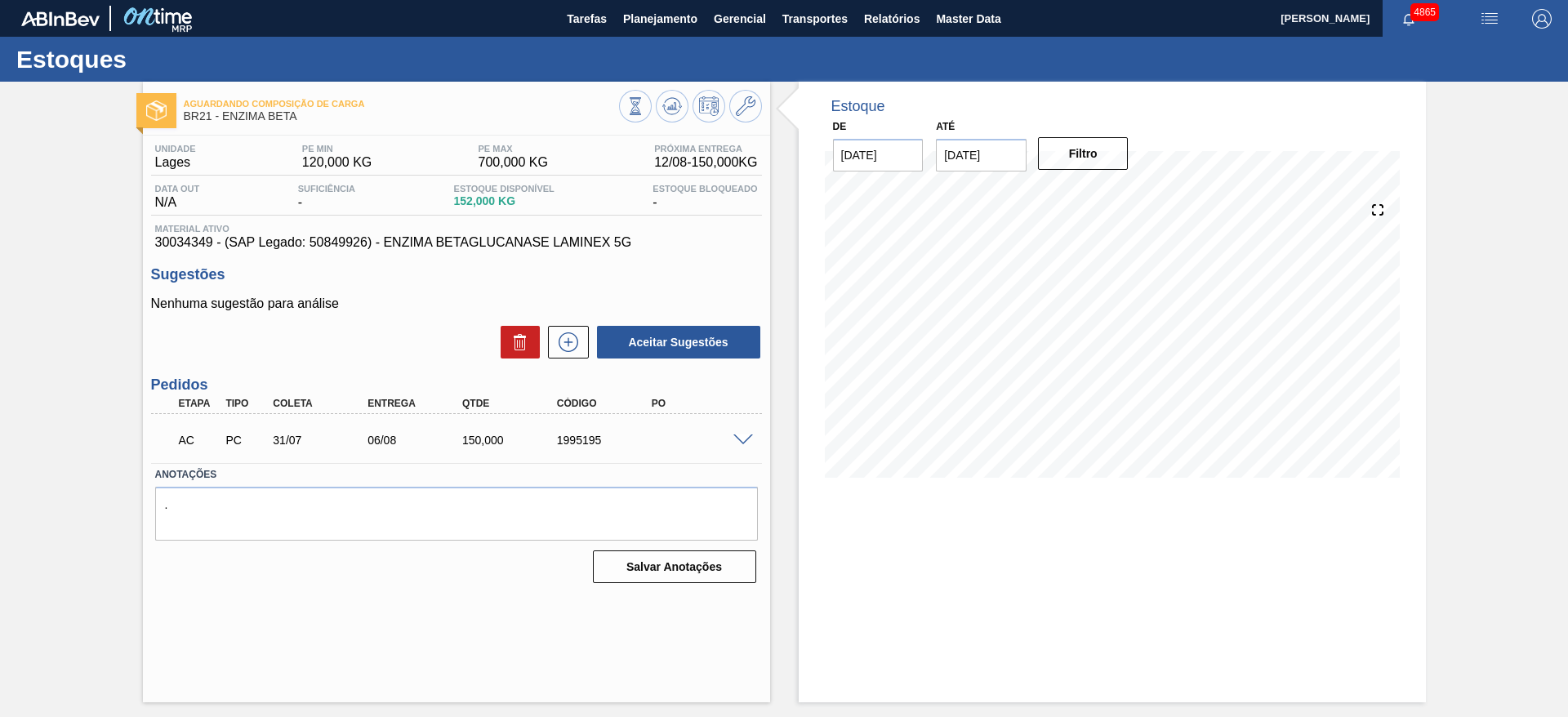
click at [738, 442] on span at bounding box center [743, 440] width 20 height 12
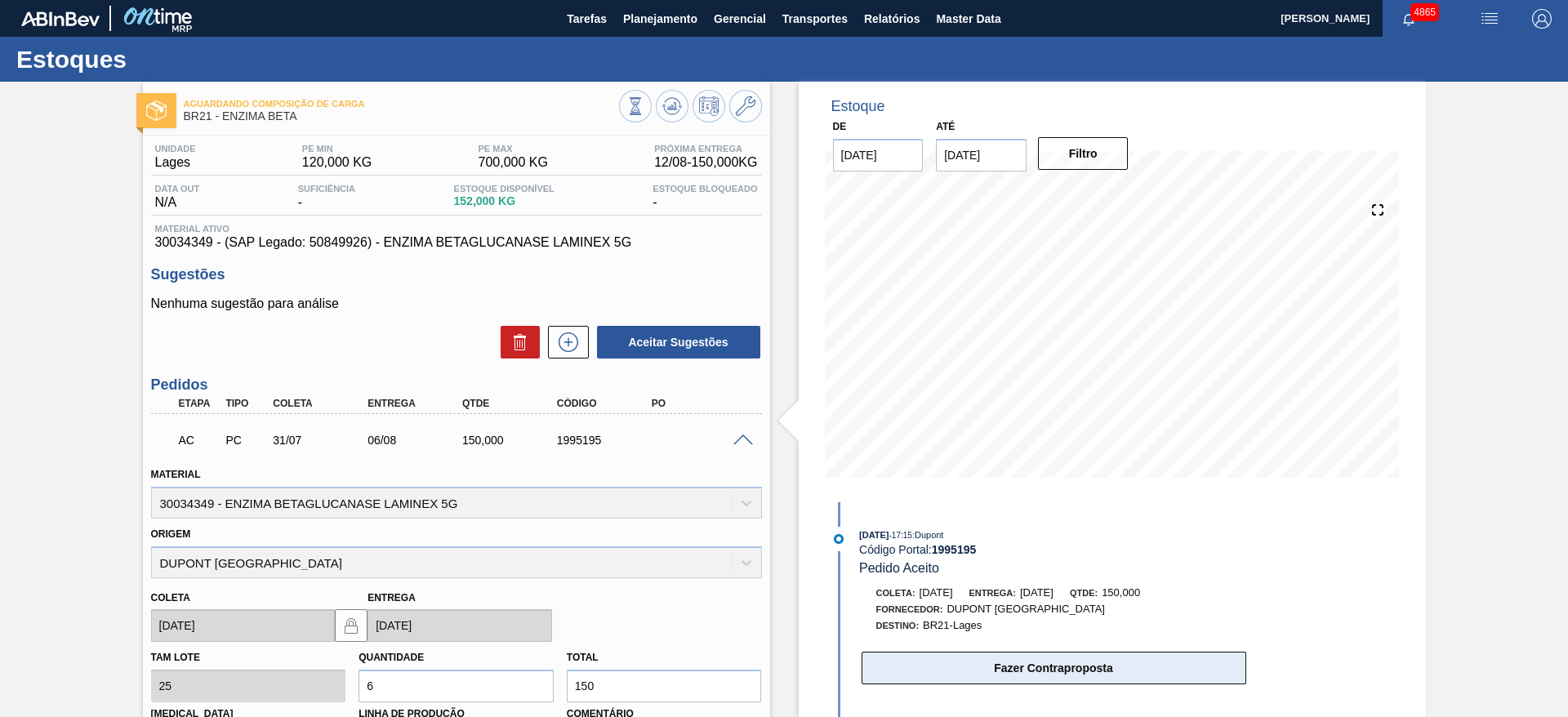
click at [1100, 658] on button "Fazer Contraproposta" at bounding box center [1054, 668] width 385 height 33
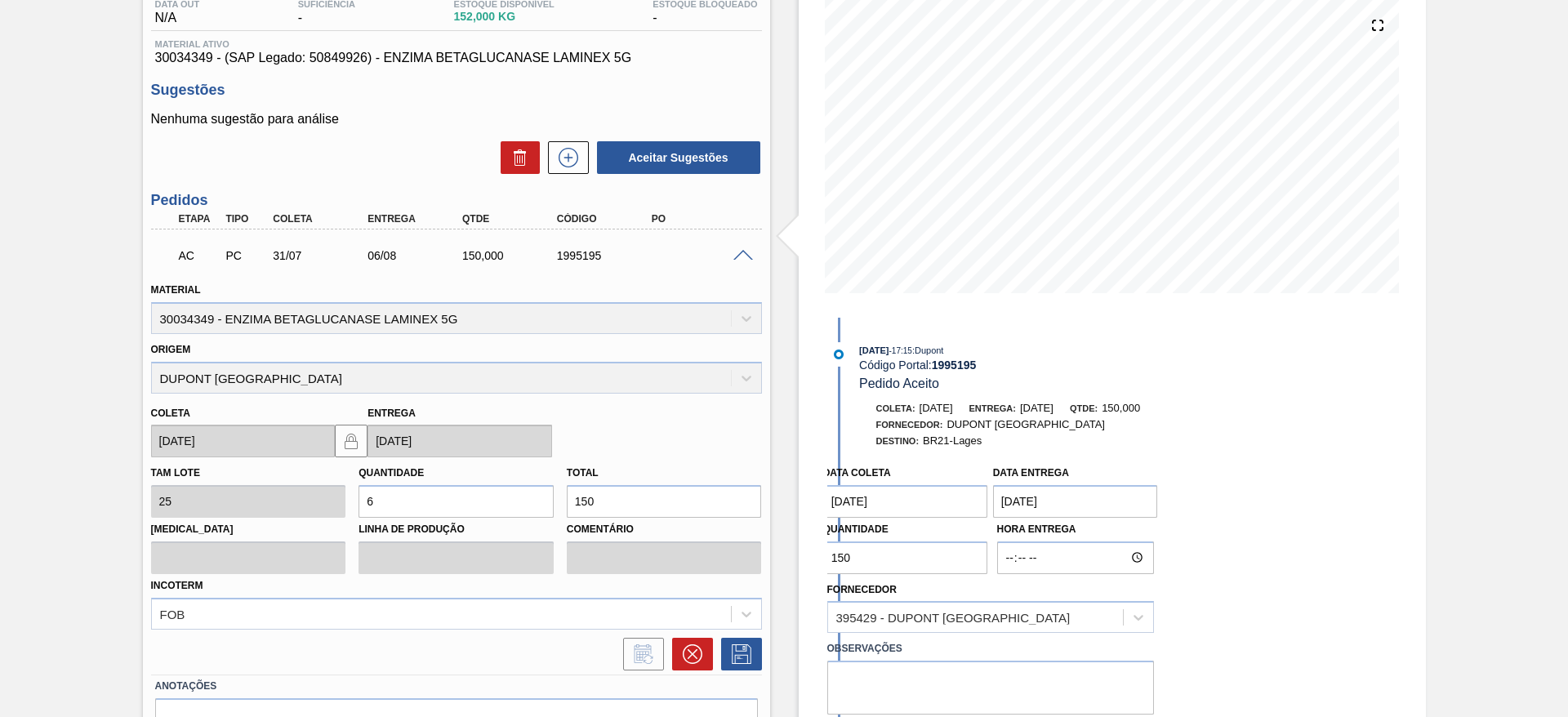
scroll to position [193, 0]
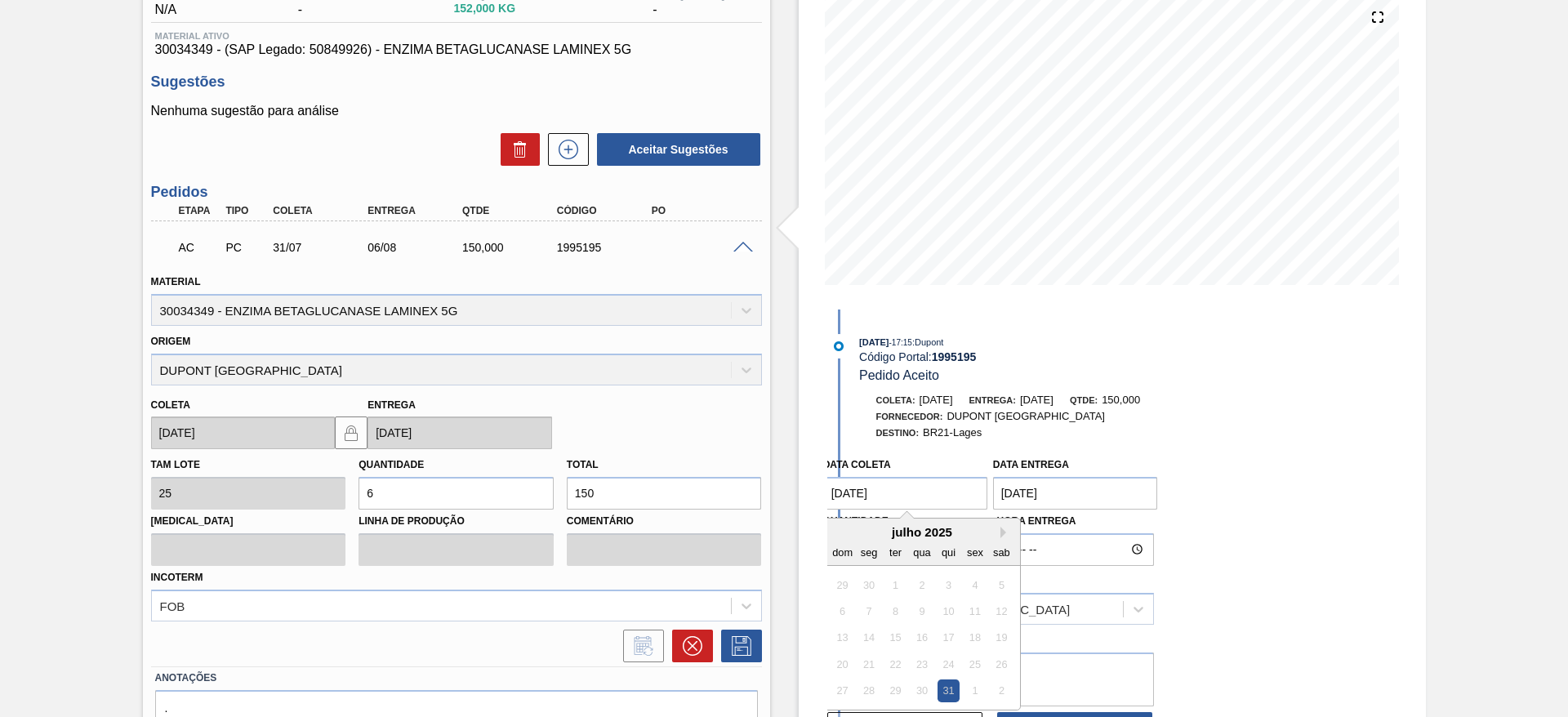
click at [923, 494] on coleta "[DATE]" at bounding box center [906, 494] width 165 height 33
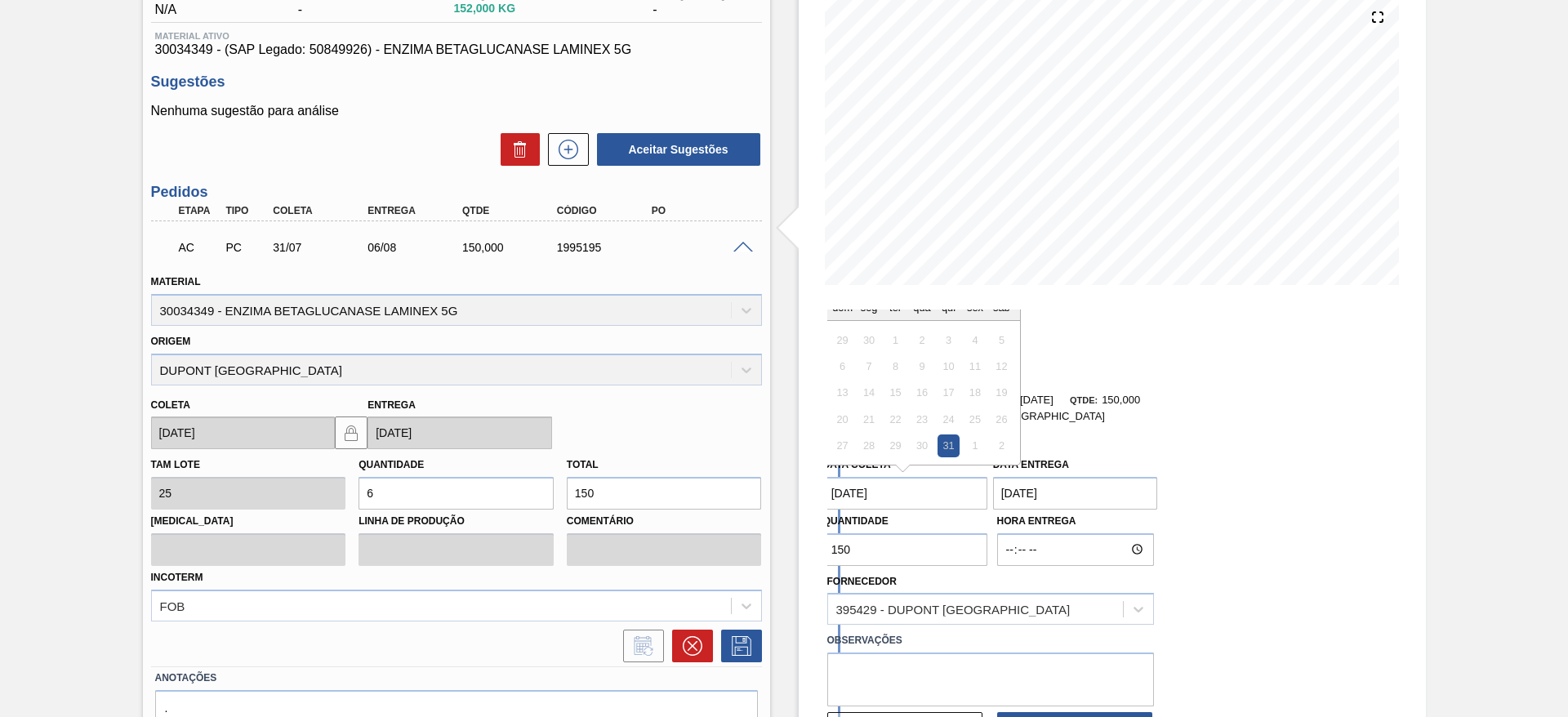
click at [987, 354] on div "6 7 8 9 10 11 12" at bounding box center [921, 366] width 186 height 26
click at [981, 313] on div "sex" at bounding box center [975, 306] width 22 height 22
click at [1003, 444] on div "2" at bounding box center [1002, 445] width 22 height 22
click at [844, 498] on coleta "[DATE]" at bounding box center [906, 494] width 165 height 33
click at [855, 496] on coleta "[DATE]" at bounding box center [906, 494] width 165 height 33
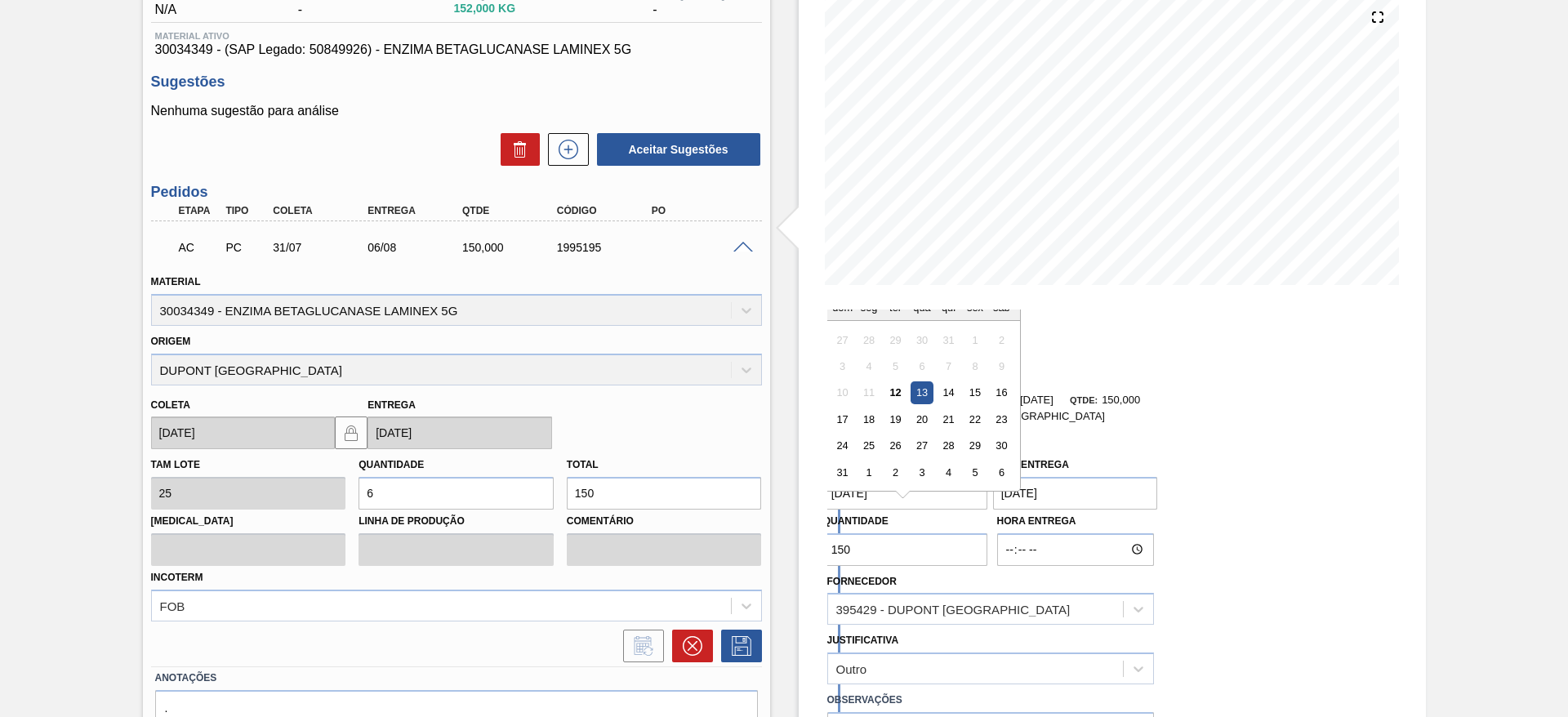
type coleta "[DATE]"
click at [918, 381] on div "13" at bounding box center [921, 392] width 22 height 22
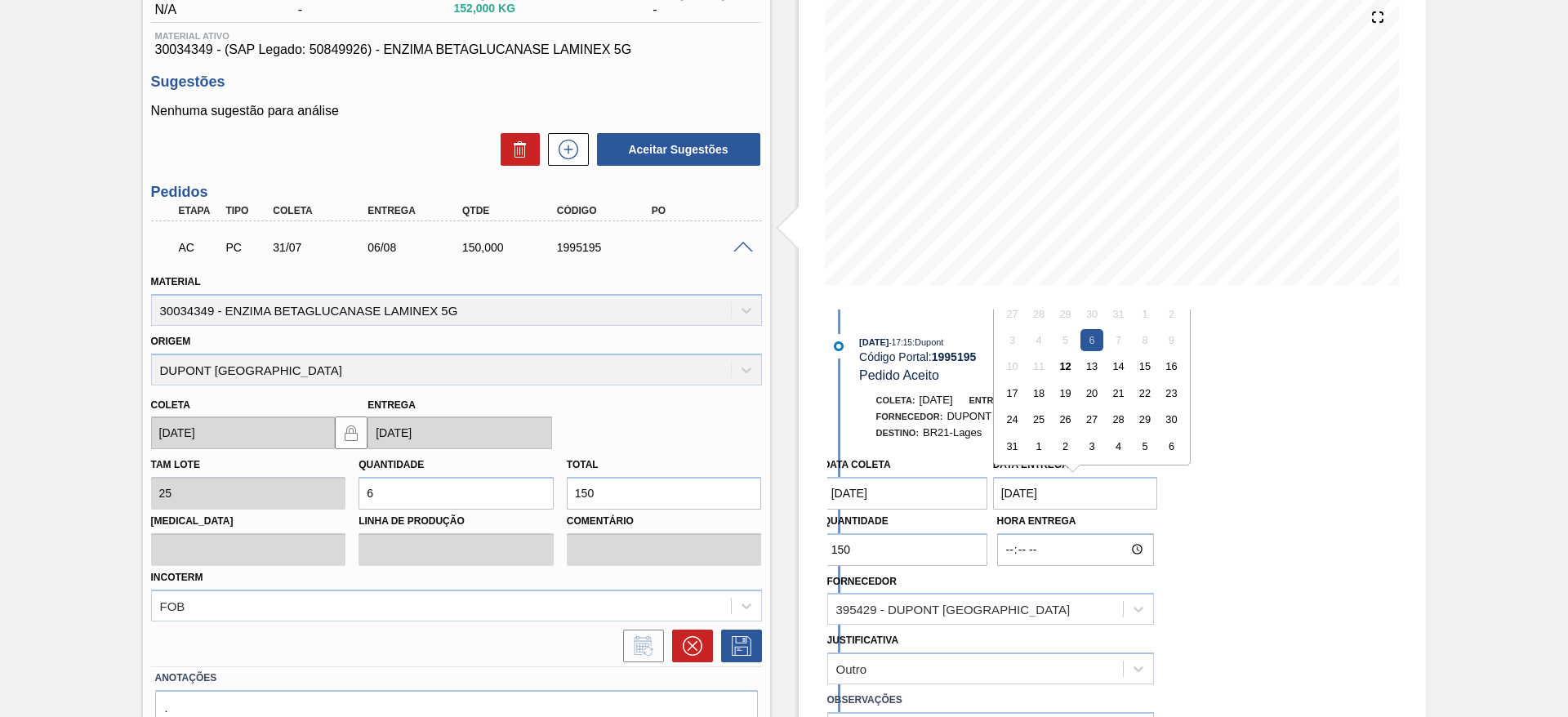
click at [1021, 497] on entrega "[DATE]" at bounding box center [1076, 494] width 165 height 33
click at [1138, 368] on div "15" at bounding box center [1144, 366] width 22 height 22
type entrega "[DATE]"
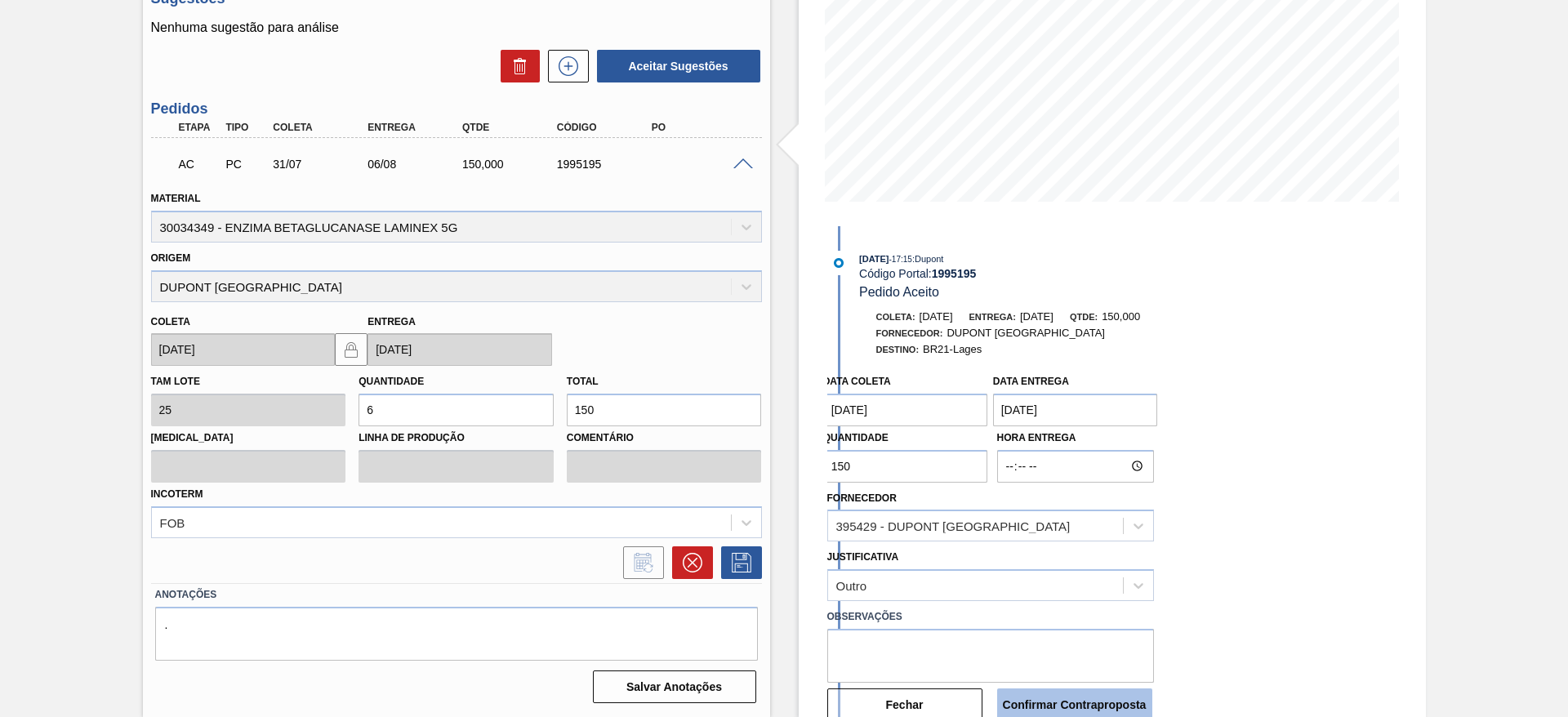
click at [1052, 701] on button "Confirmar Contraproposta" at bounding box center [1075, 705] width 155 height 33
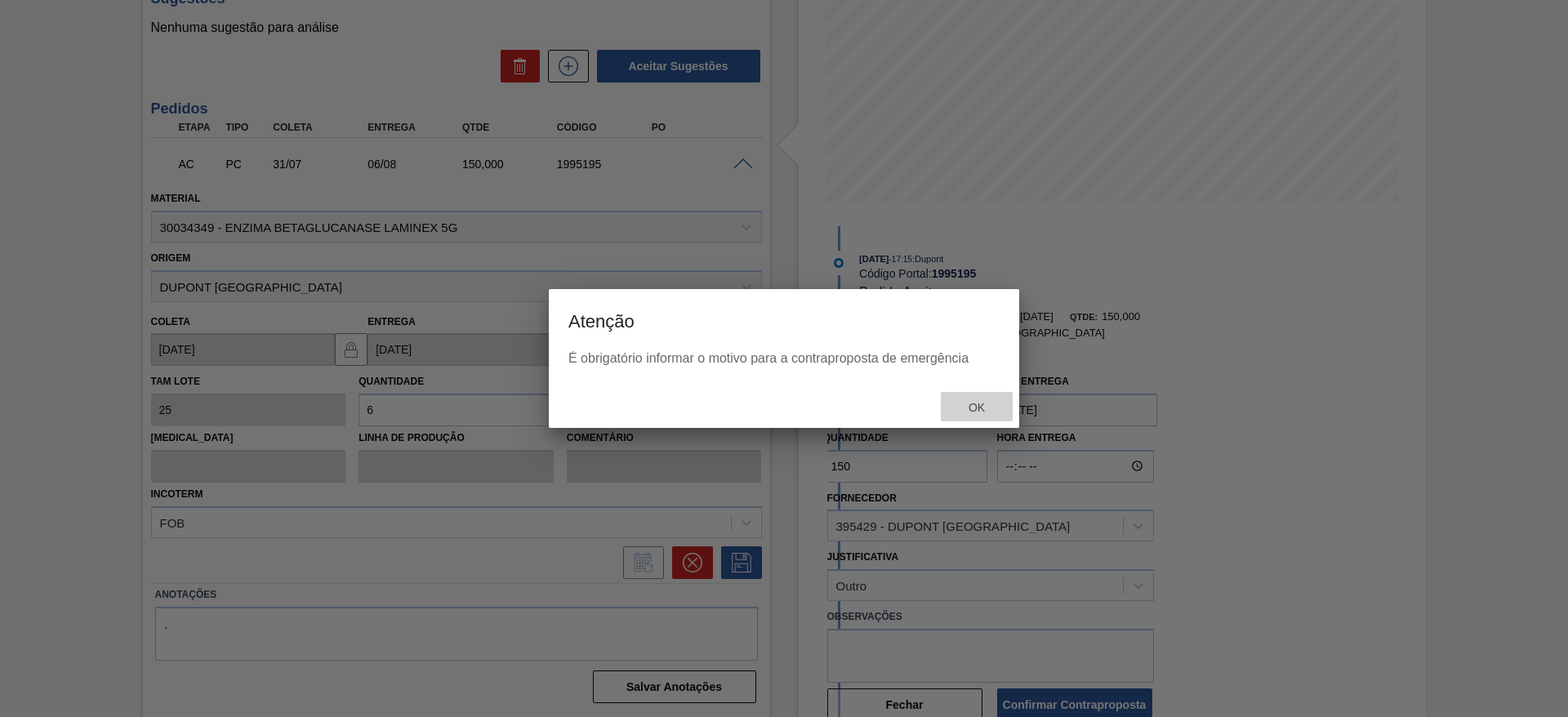
click at [984, 395] on div "Ok" at bounding box center [977, 407] width 72 height 30
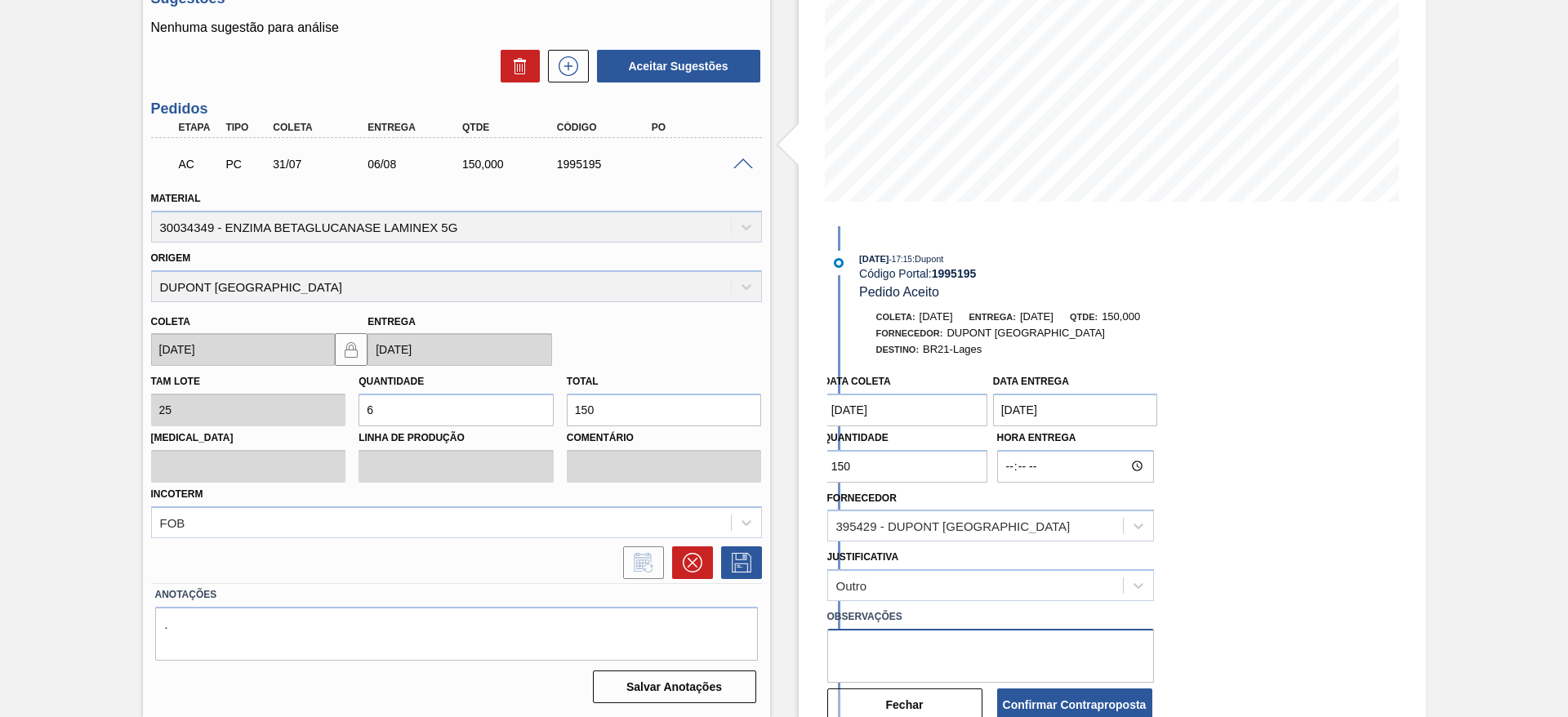
click at [946, 647] on textarea at bounding box center [990, 656] width 327 height 54
type textarea "data retroativa"
click at [1052, 699] on button "Confirmar Contraproposta" at bounding box center [1075, 705] width 155 height 33
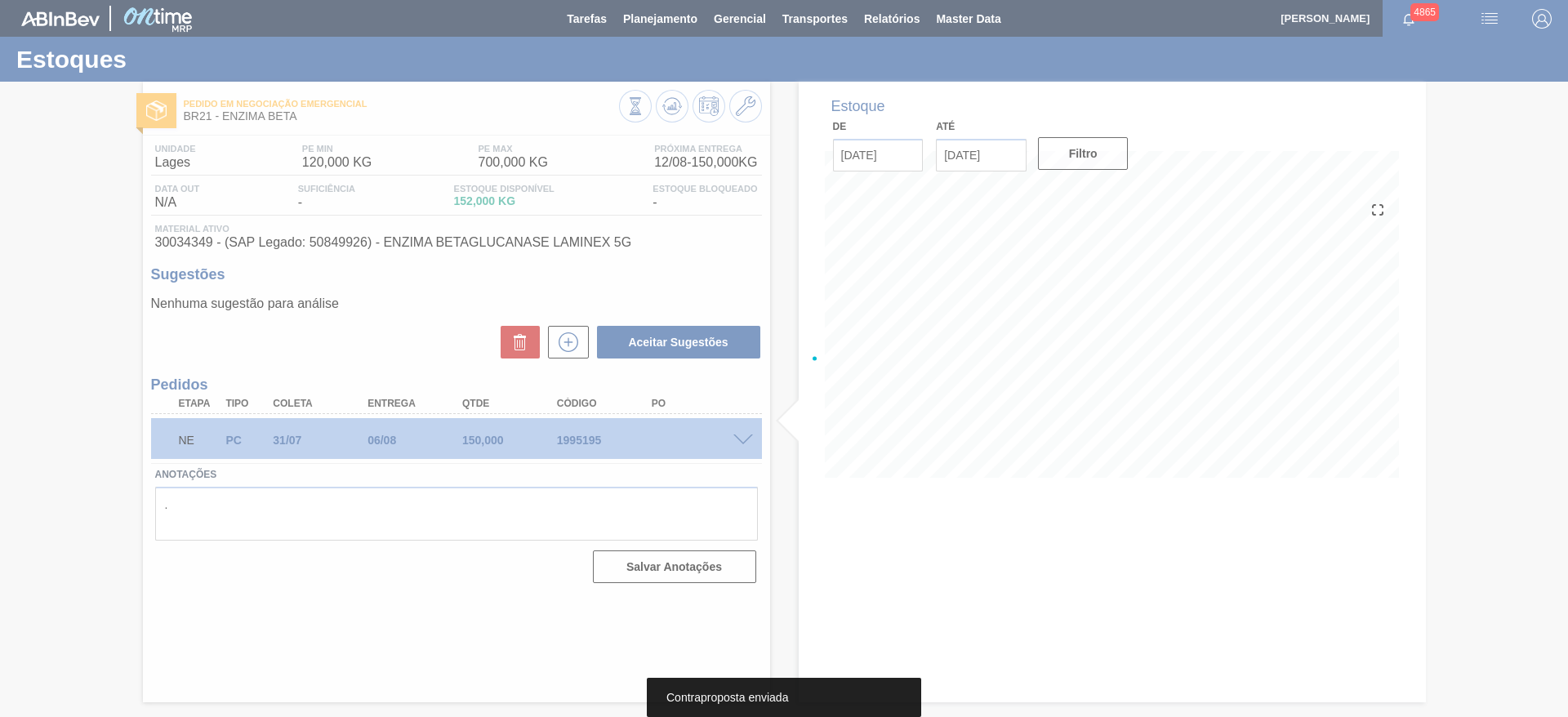
scroll to position [0, 0]
